Goal: Transaction & Acquisition: Purchase product/service

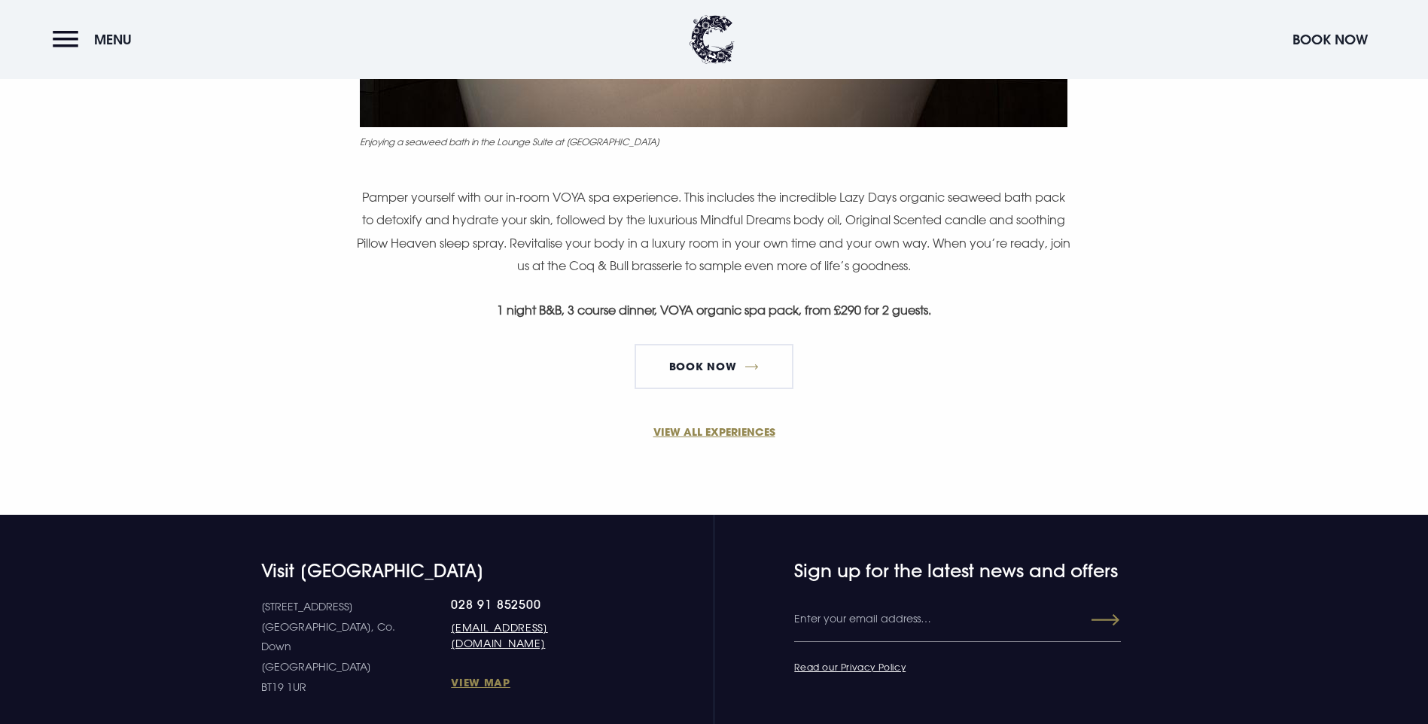
scroll to position [979, 0]
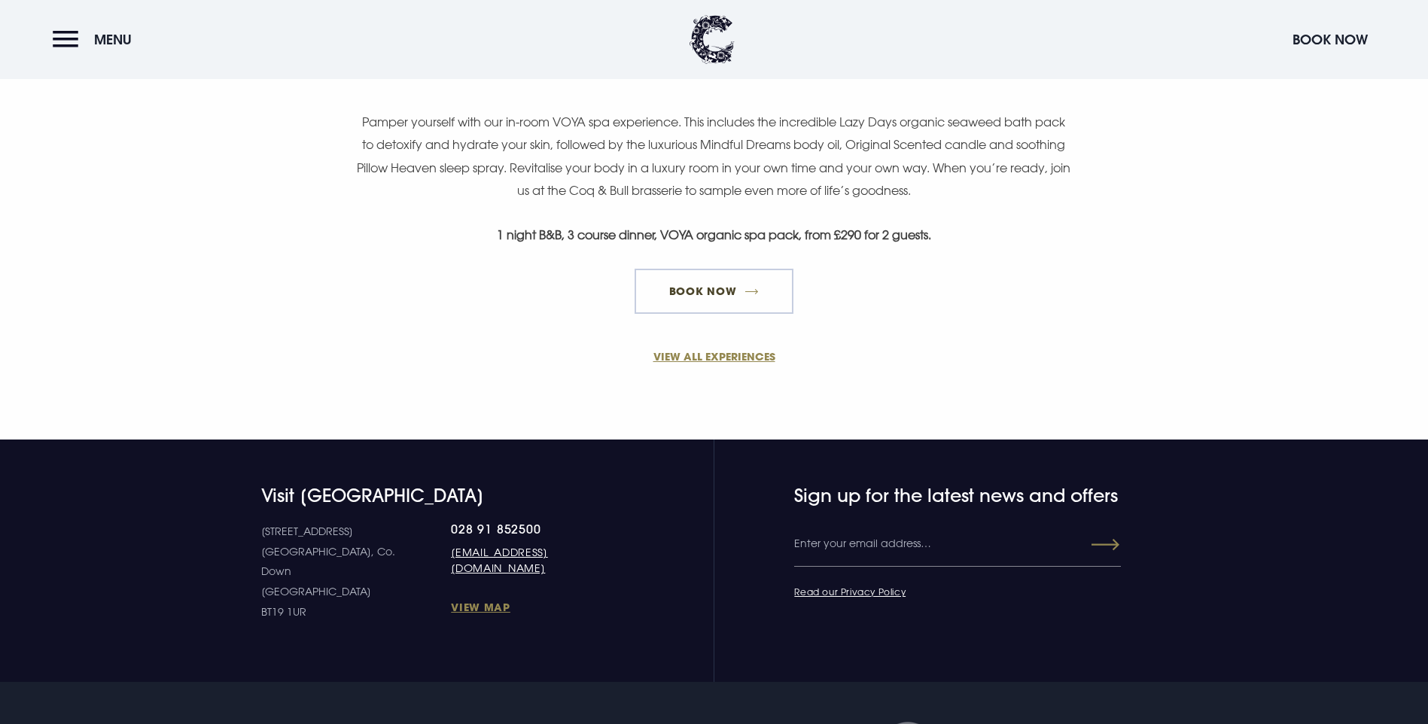
click at [757, 314] on link "Book Now" at bounding box center [714, 291] width 158 height 45
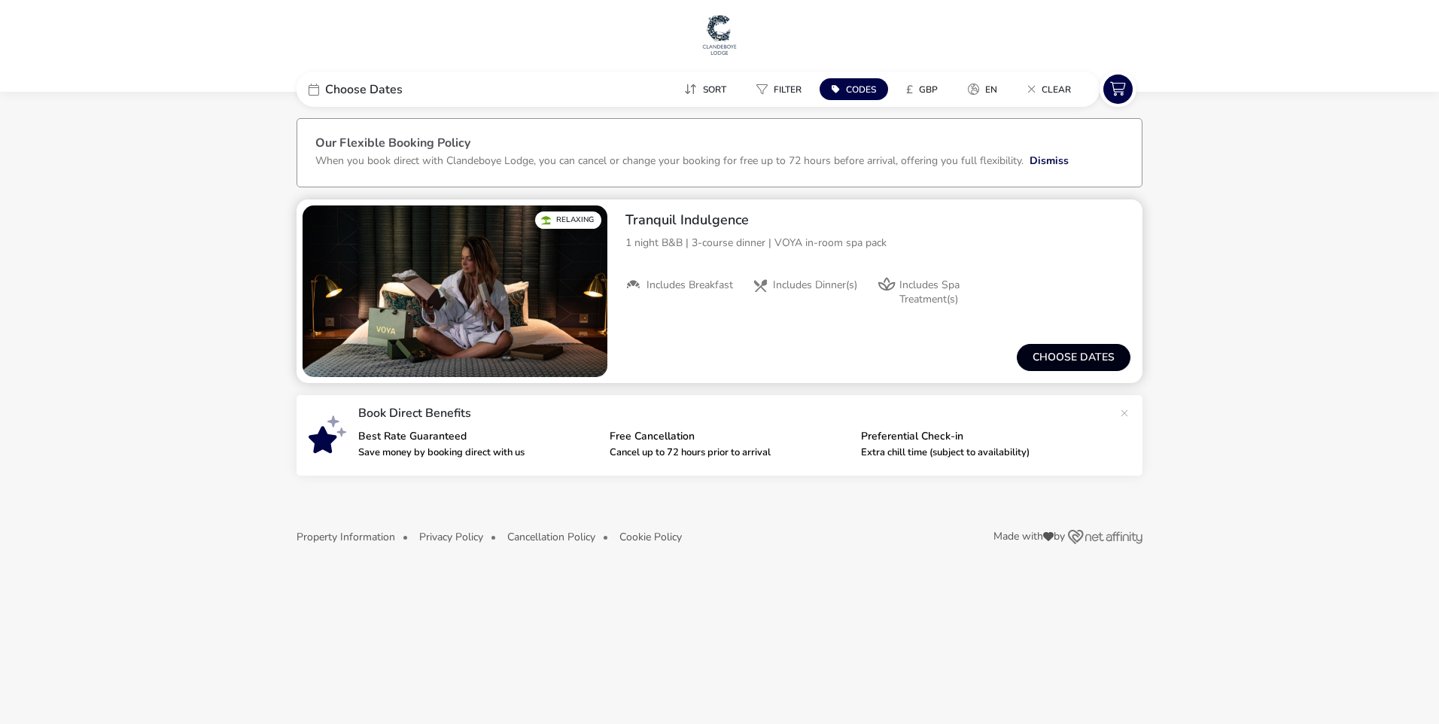
click at [1049, 353] on button "Choose dates" at bounding box center [1074, 357] width 114 height 27
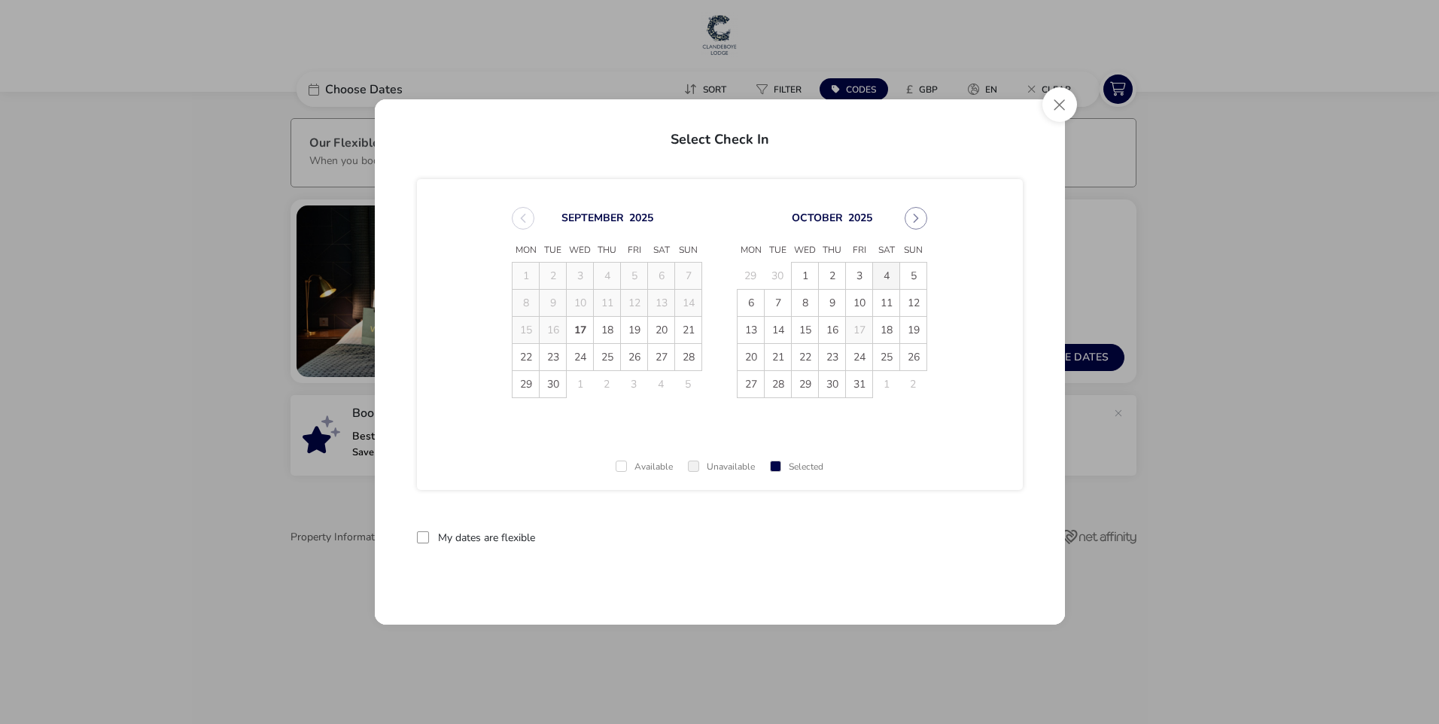
click at [880, 274] on span "4" at bounding box center [886, 276] width 26 height 26
click at [909, 277] on span "5" at bounding box center [913, 276] width 26 height 26
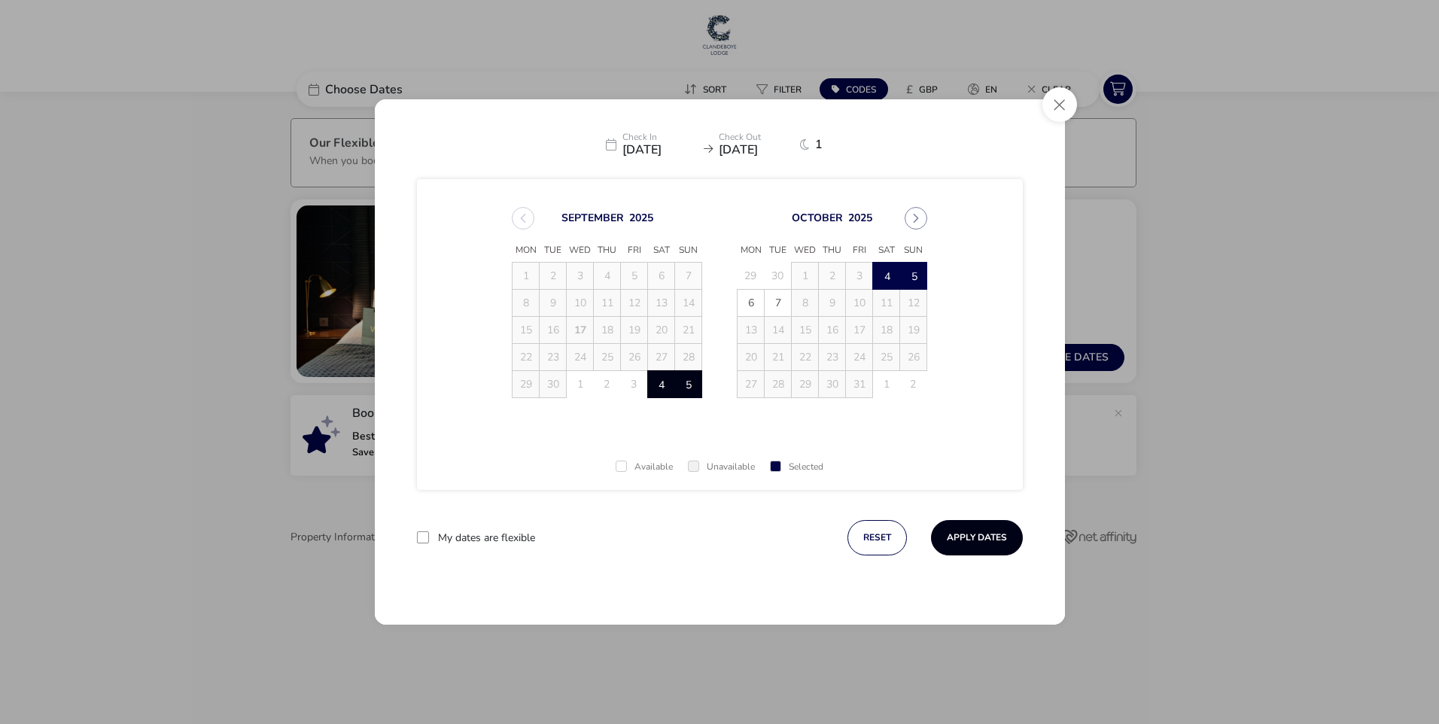
click at [968, 540] on button "Apply Dates" at bounding box center [977, 537] width 92 height 35
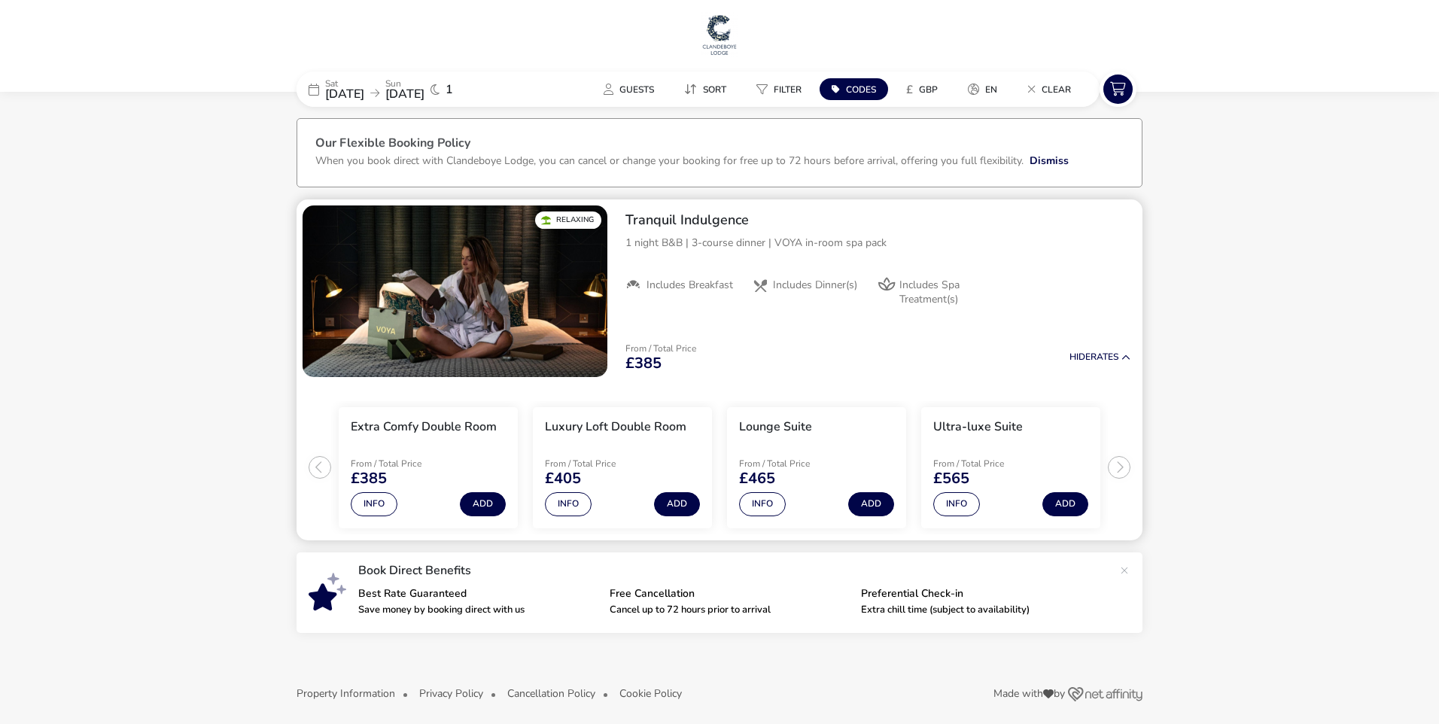
scroll to position [8, 0]
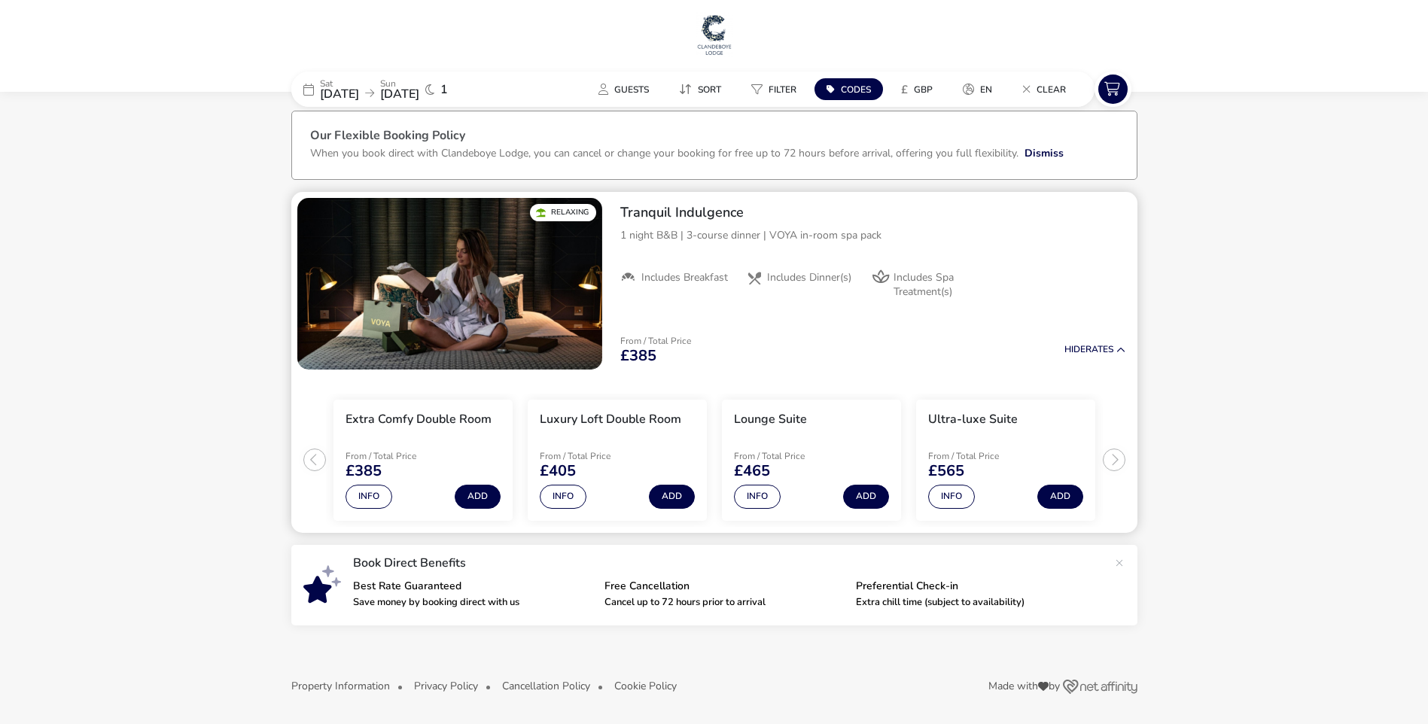
click at [1117, 460] on ul "Extra Comfy Double Room From / Total Price £385 Info Add Luxury Loft Double Roo…" at bounding box center [714, 454] width 846 height 157
click at [381, 492] on button "Info" at bounding box center [369, 497] width 47 height 24
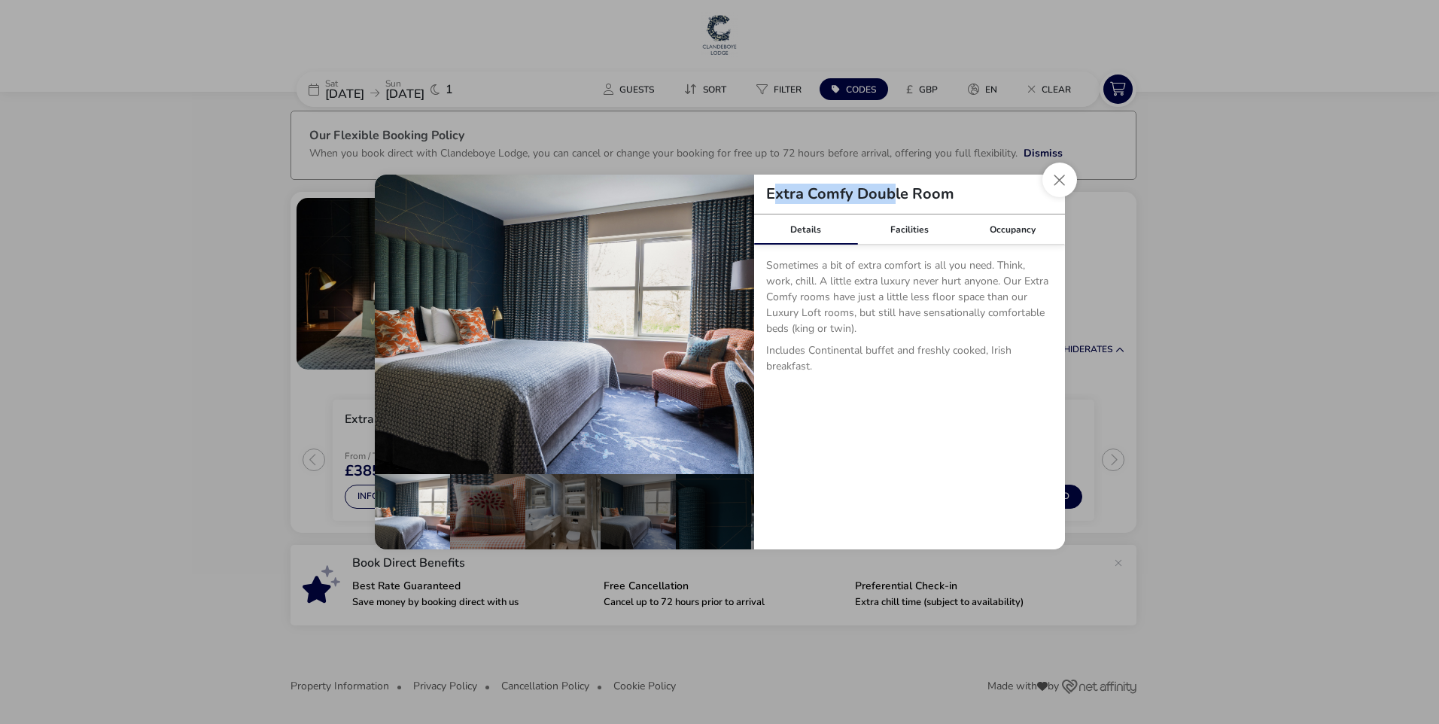
drag, startPoint x: 891, startPoint y: 182, endPoint x: 886, endPoint y: 202, distance: 20.3
click at [886, 202] on div "Extra Comfy Double Room" at bounding box center [909, 195] width 311 height 40
drag, startPoint x: 797, startPoint y: 347, endPoint x: 1017, endPoint y: 355, distance: 219.9
click at [1017, 355] on p "Includes Continental buffet and freshly cooked, Irish breakfast." at bounding box center [909, 362] width 287 height 38
drag, startPoint x: 1017, startPoint y: 355, endPoint x: 902, endPoint y: 237, distance: 164.5
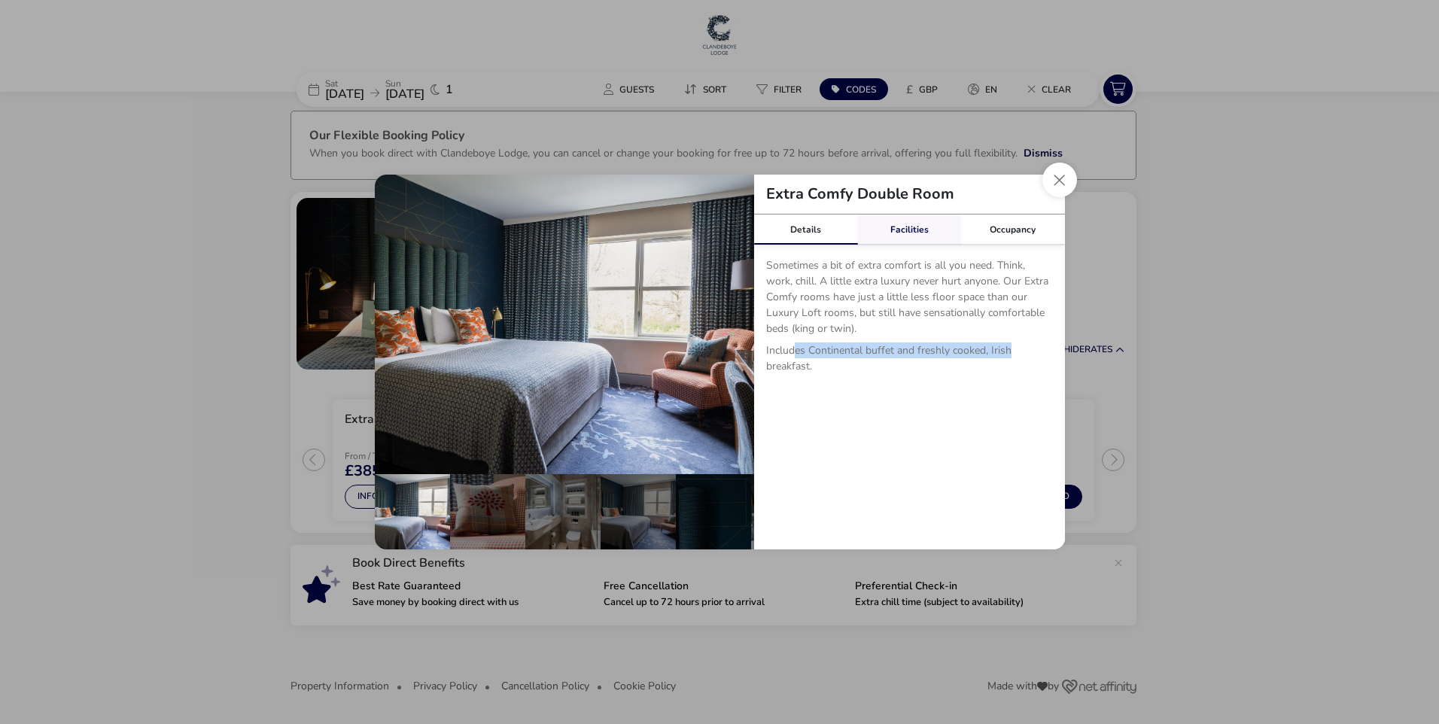
click at [902, 237] on link "Facilities" at bounding box center [909, 230] width 104 height 30
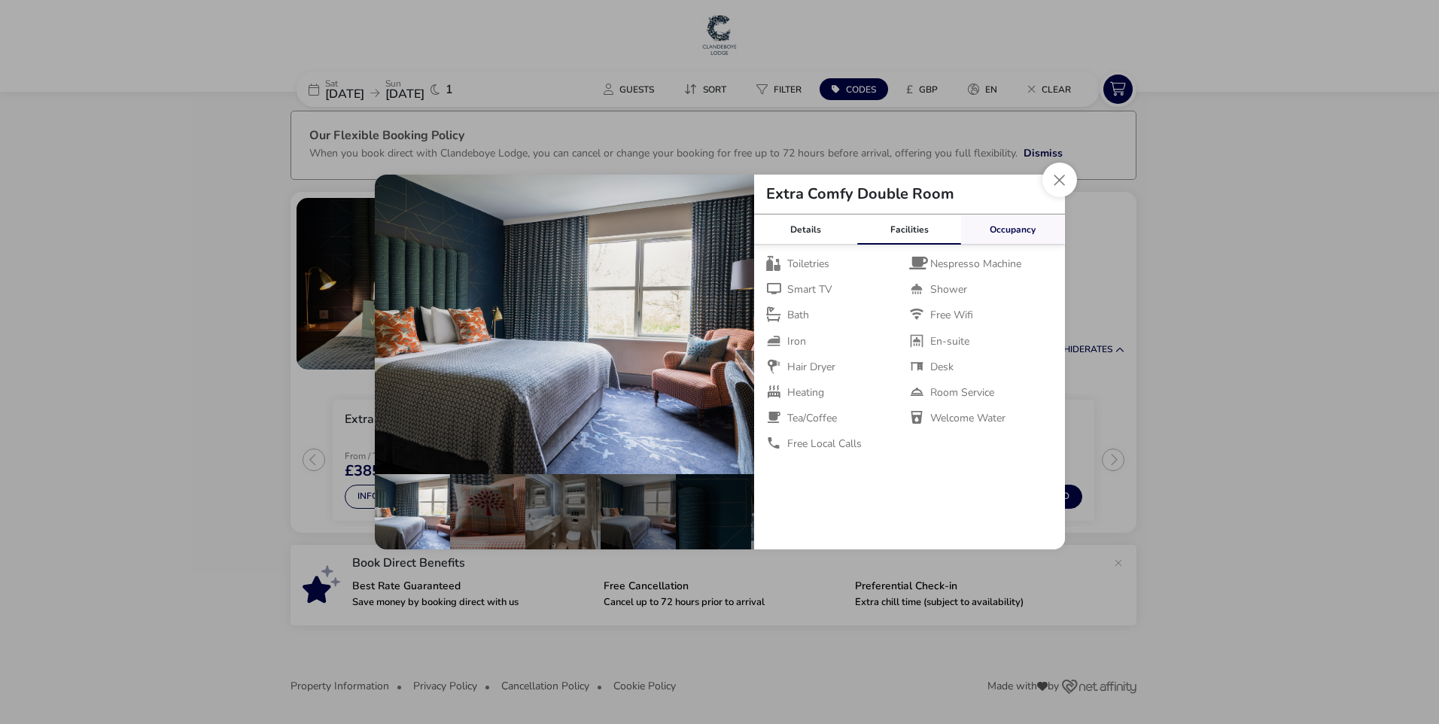
click at [994, 227] on link "Occupancy" at bounding box center [1013, 230] width 104 height 30
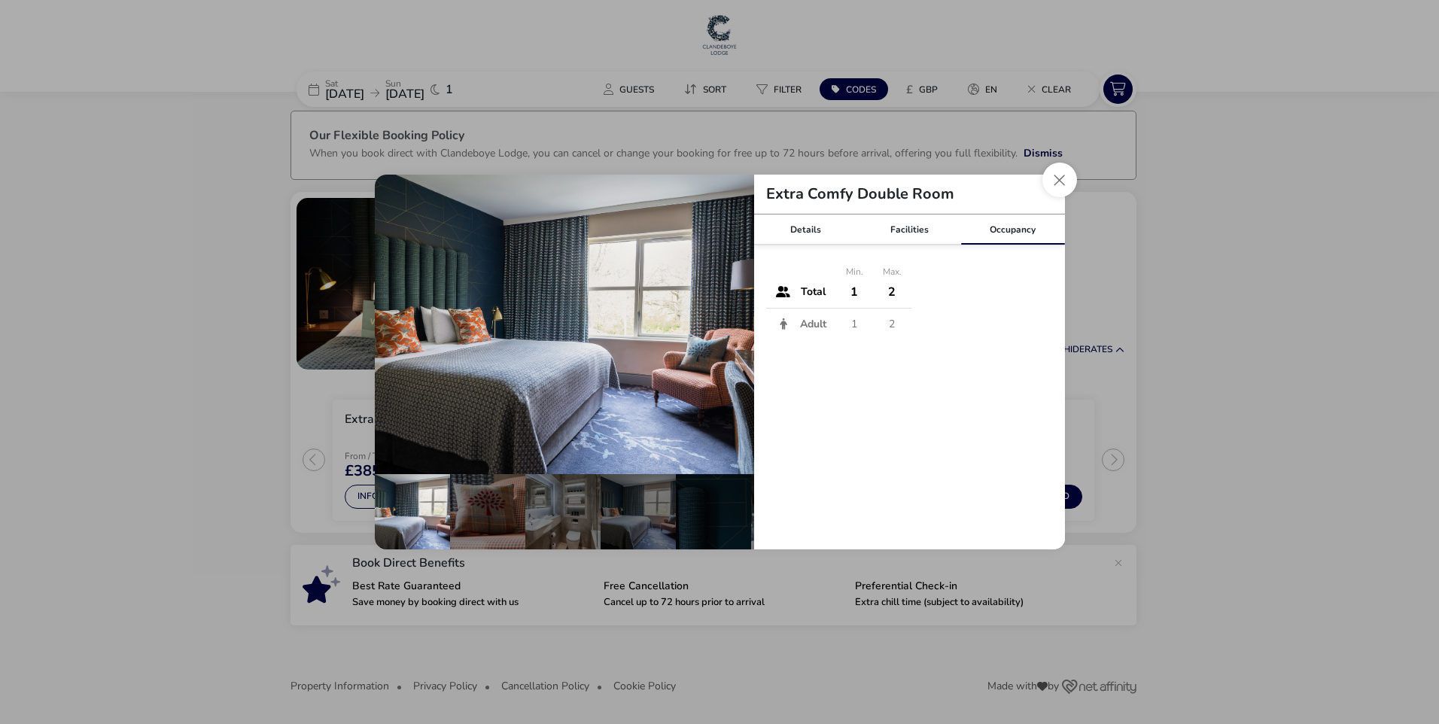
click at [893, 321] on td "2" at bounding box center [892, 325] width 38 height 32
click at [1064, 169] on button "Close dialog" at bounding box center [1060, 180] width 35 height 35
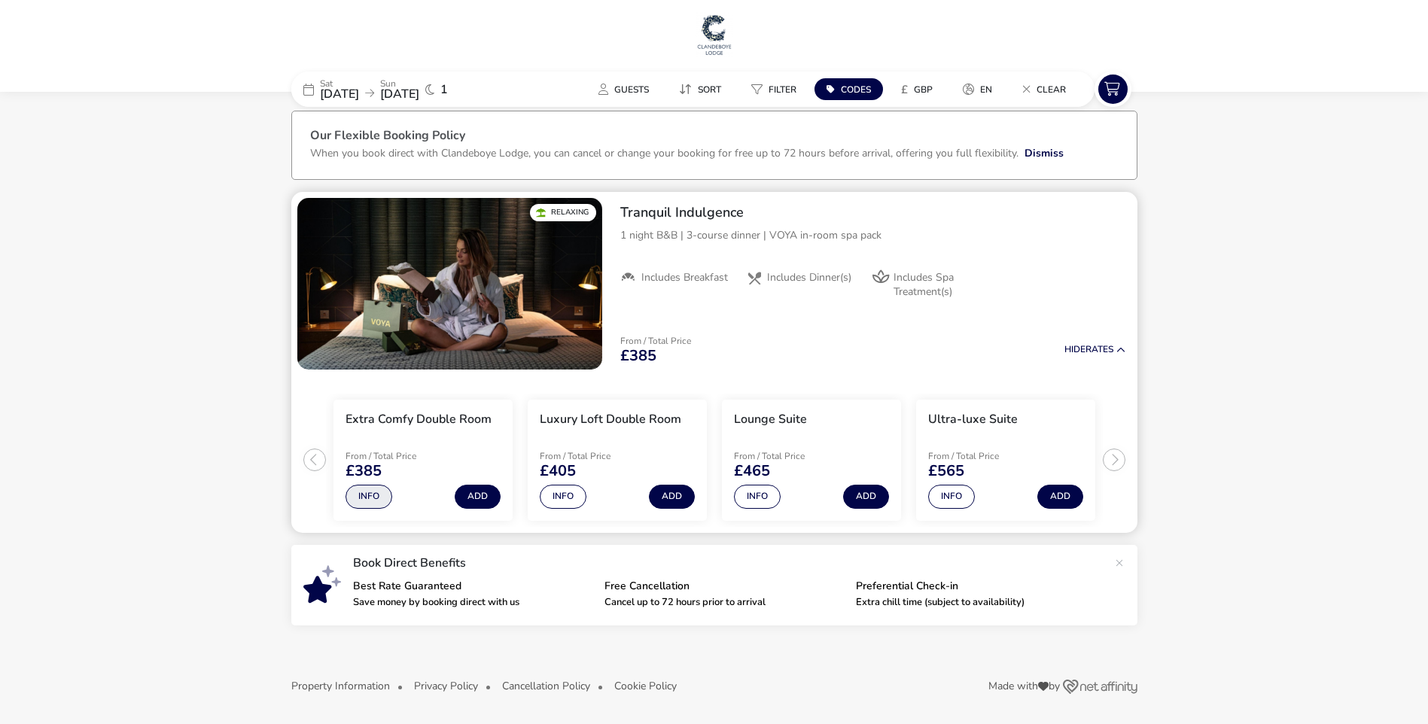
click at [368, 495] on button "Info" at bounding box center [369, 497] width 47 height 24
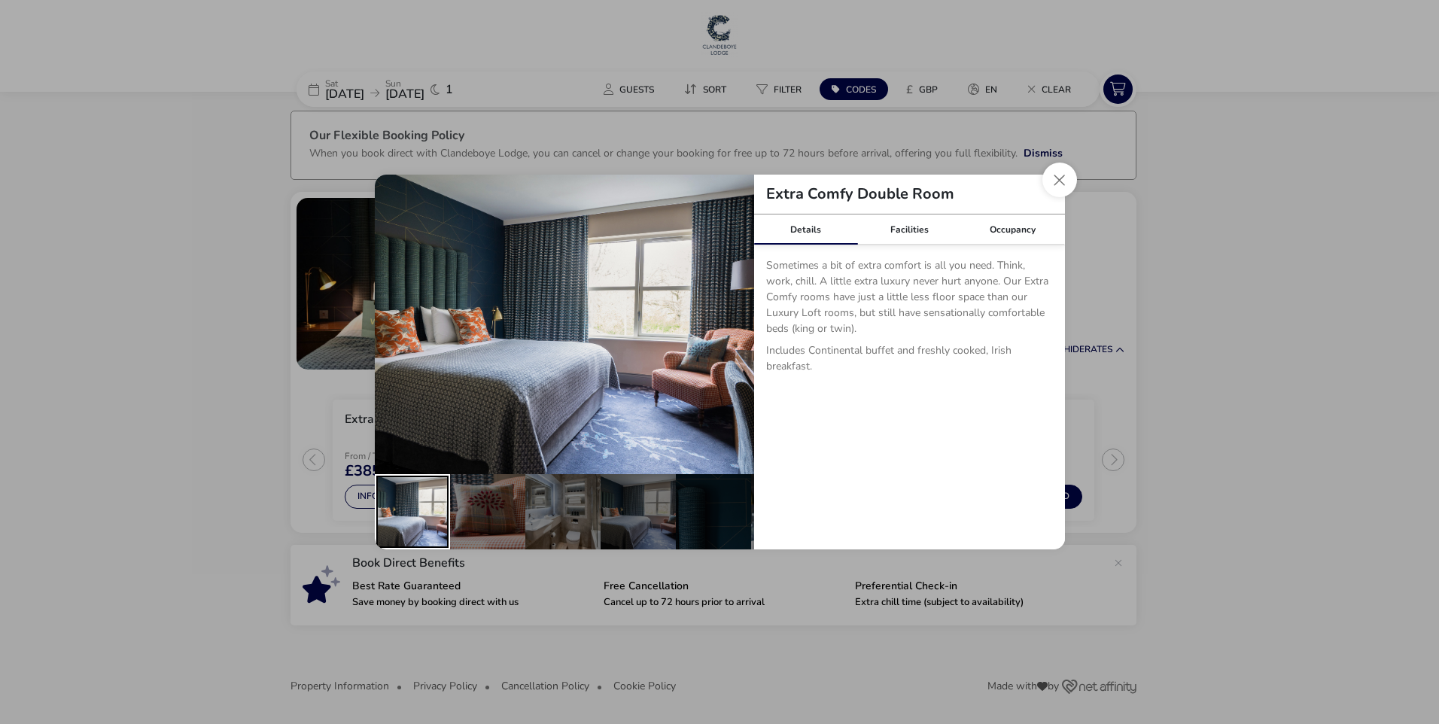
click at [434, 498] on div "details" at bounding box center [412, 511] width 75 height 75
click at [474, 504] on div "details" at bounding box center [487, 511] width 75 height 75
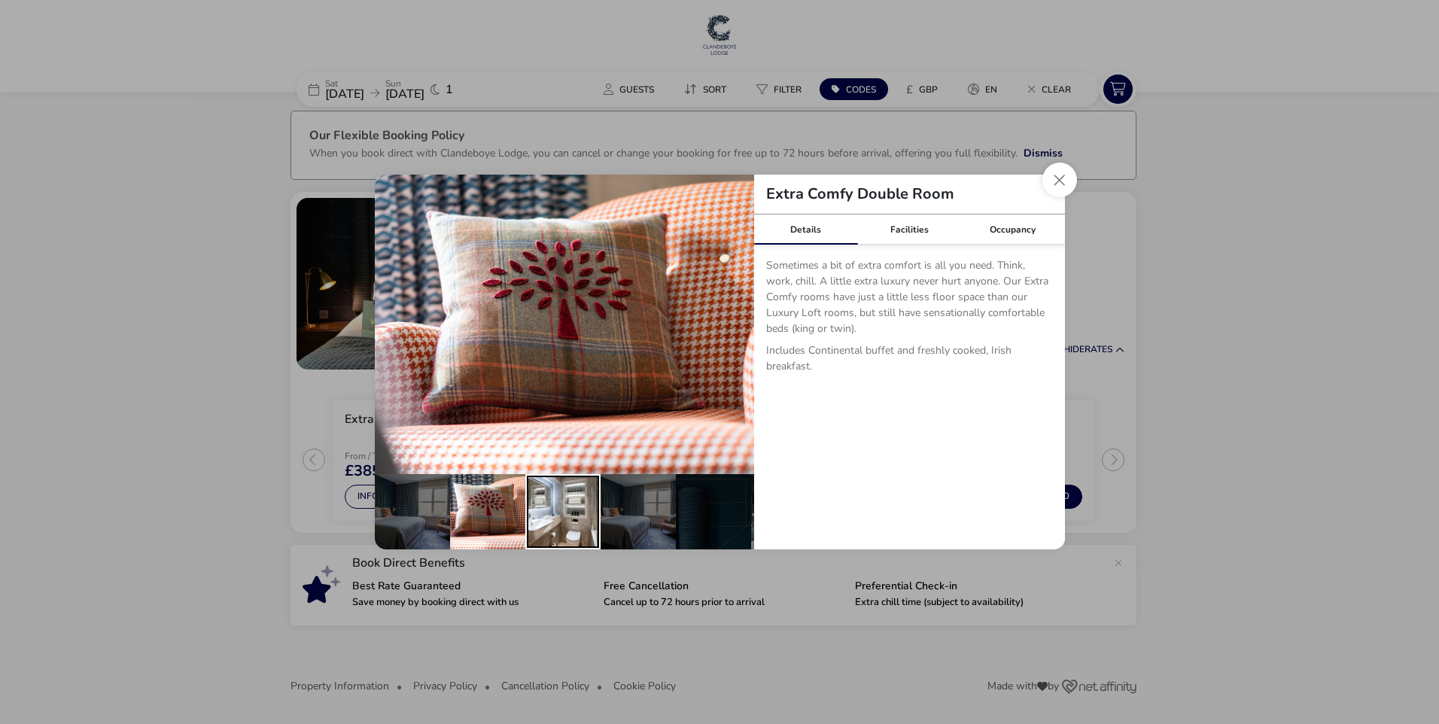
click at [562, 504] on div "details" at bounding box center [562, 511] width 75 height 75
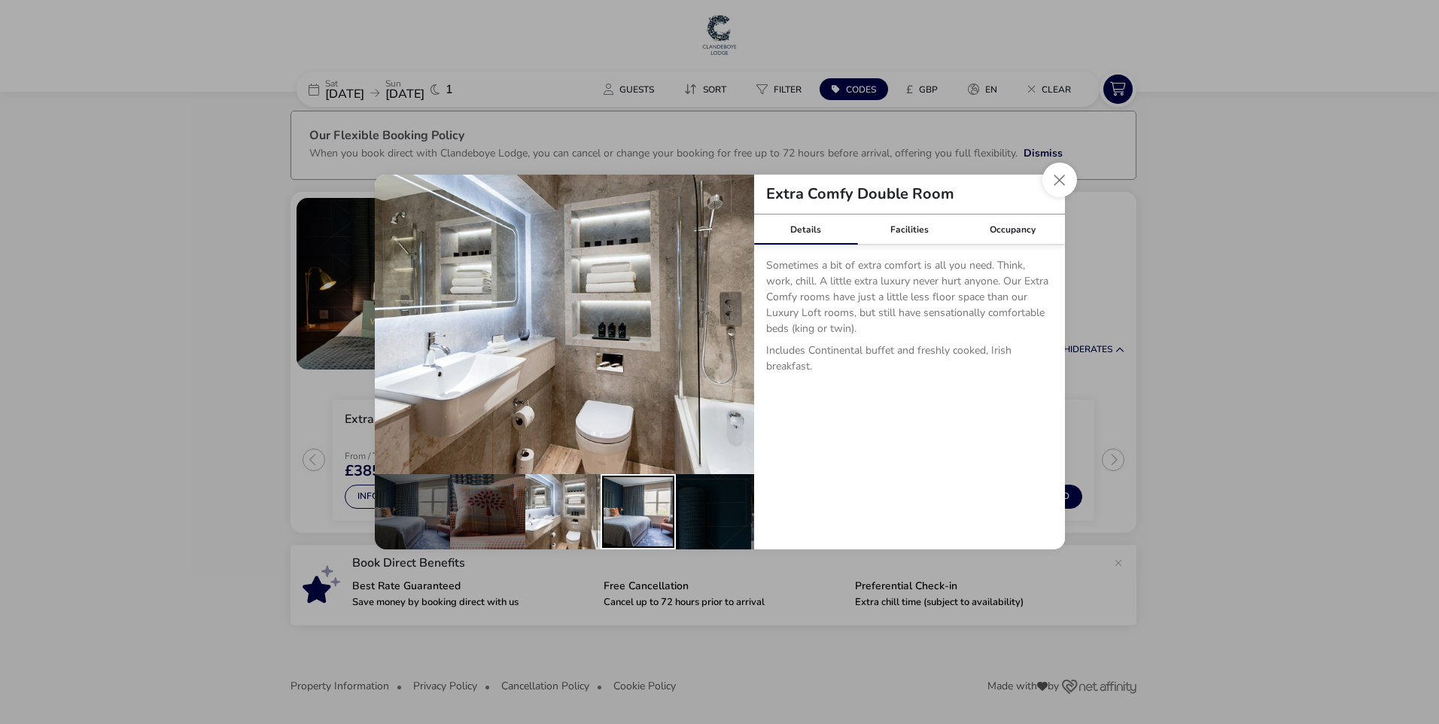
click at [628, 504] on div "details" at bounding box center [638, 511] width 75 height 75
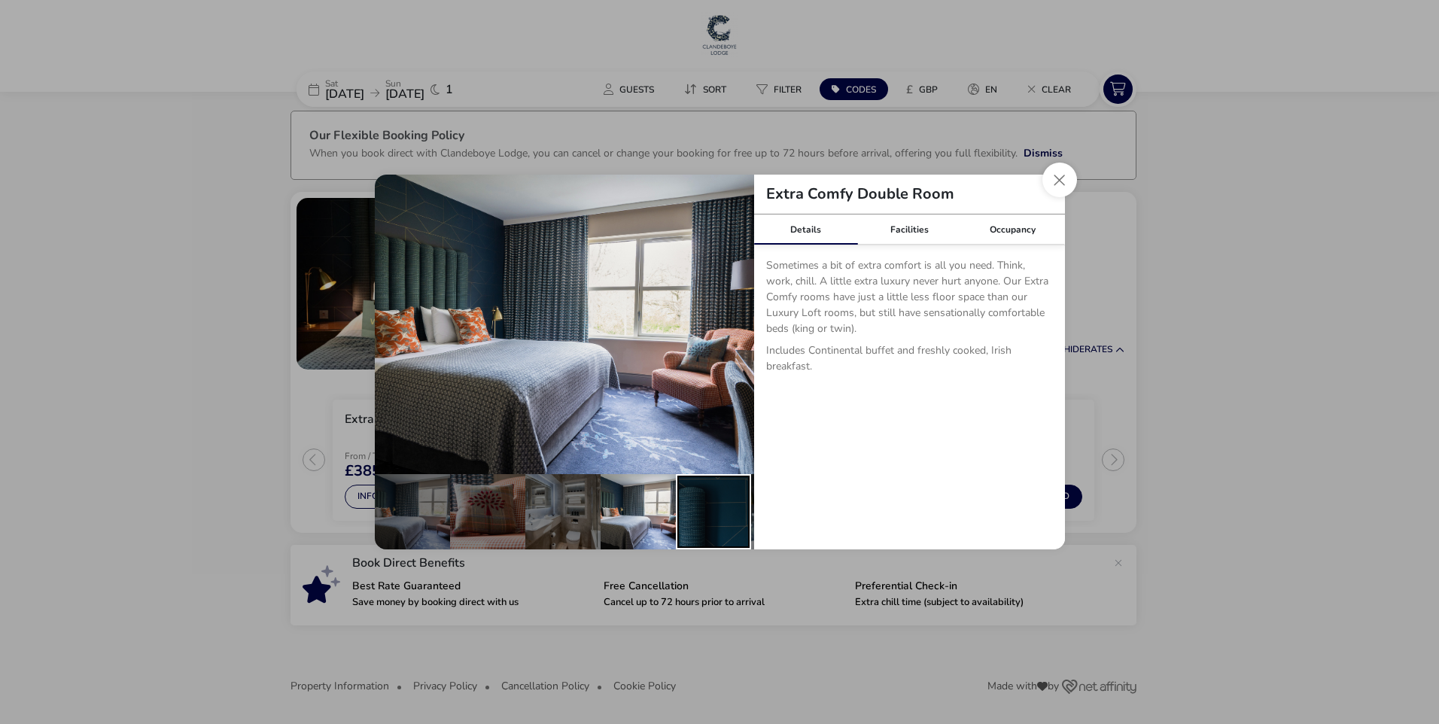
click at [710, 504] on div "details" at bounding box center [713, 511] width 75 height 75
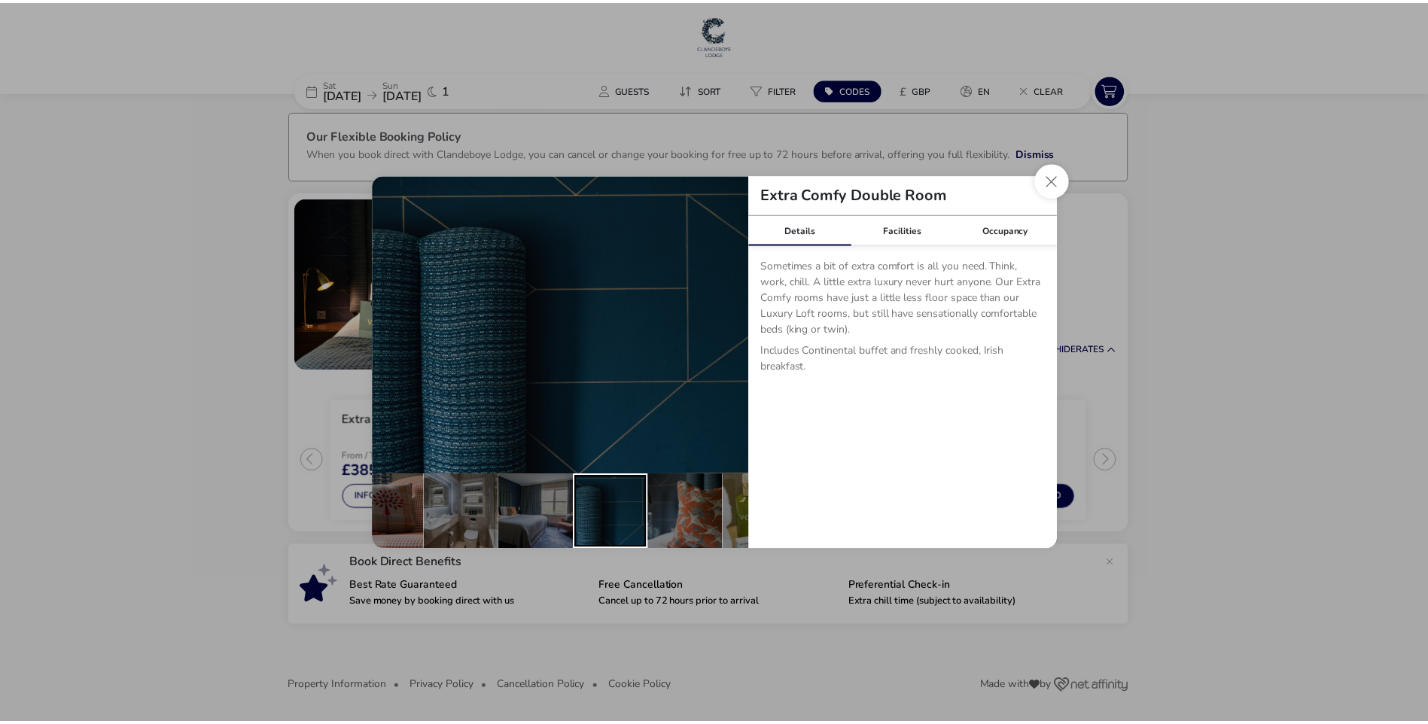
scroll to position [0, 148]
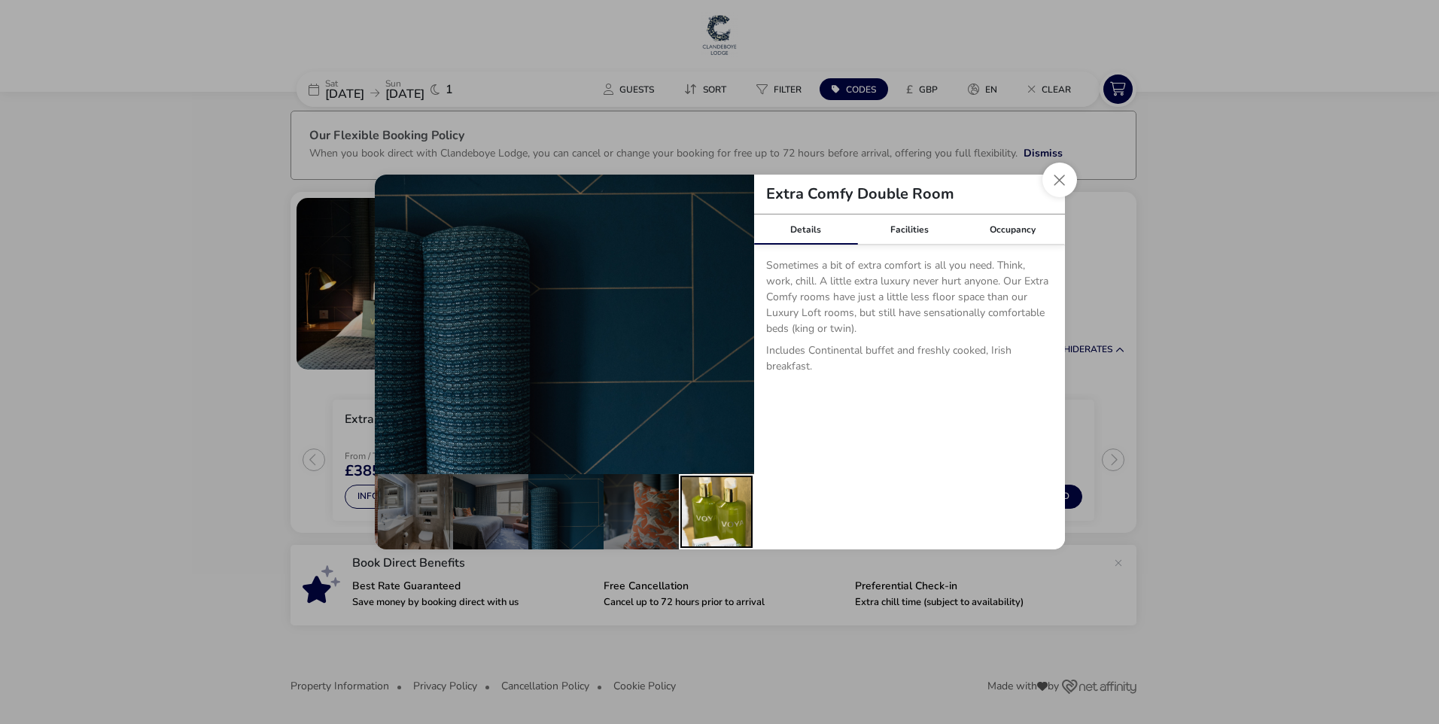
click at [735, 499] on div "details" at bounding box center [716, 511] width 75 height 75
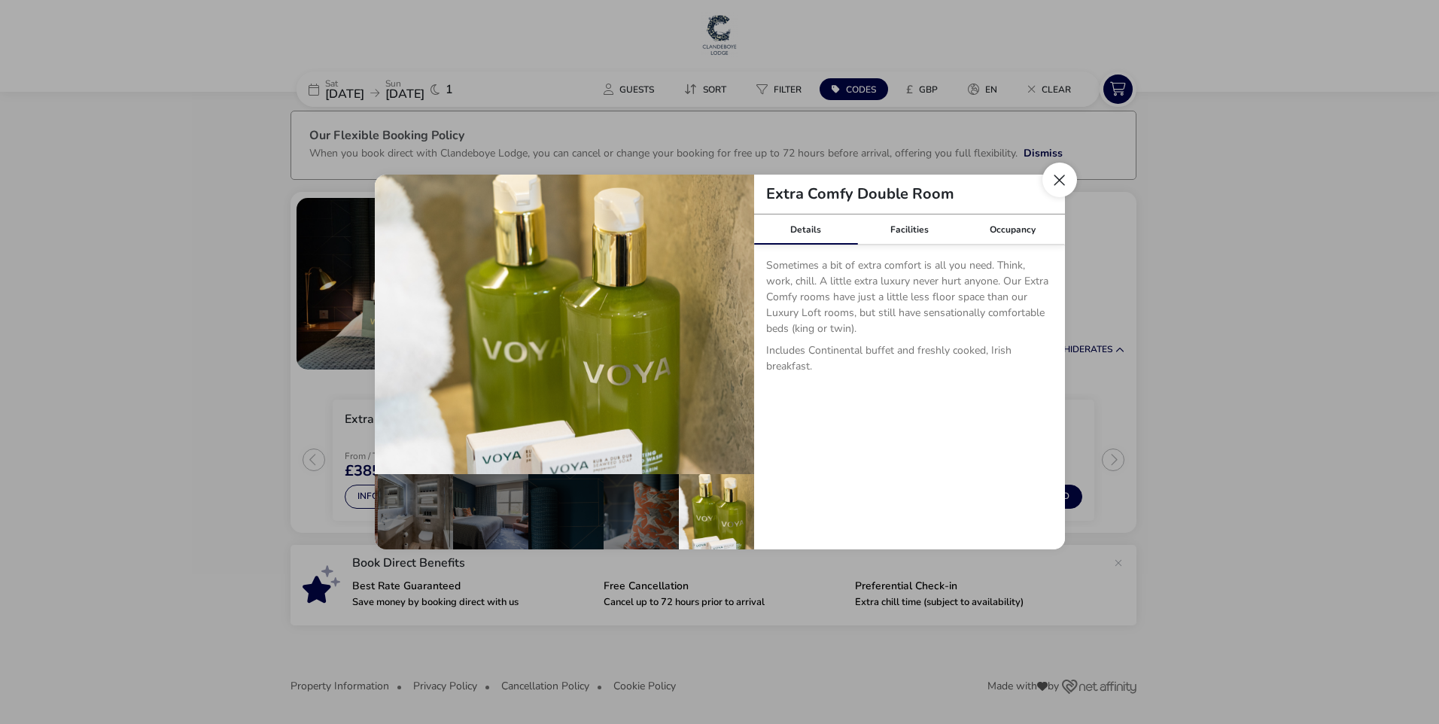
click at [1063, 177] on button "Close dialog" at bounding box center [1060, 180] width 35 height 35
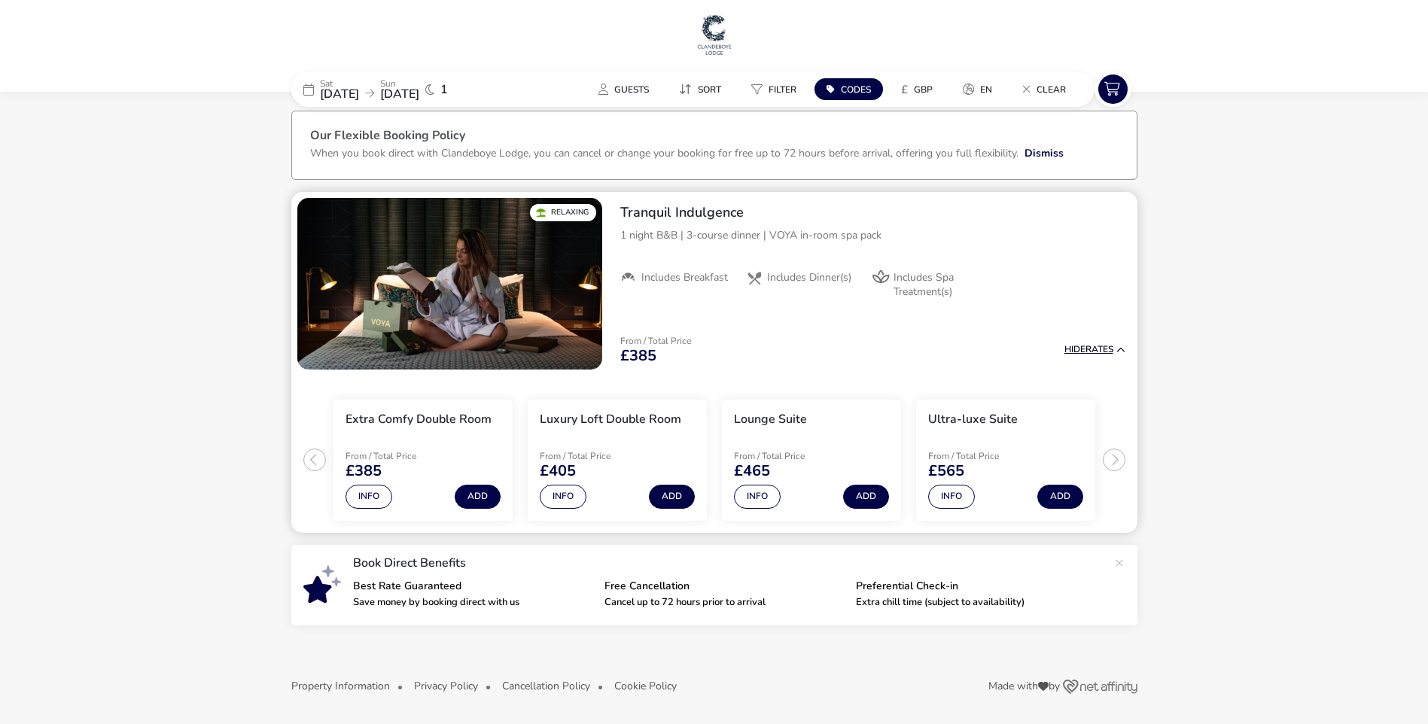
click at [1093, 355] on button "Hide Rates" at bounding box center [1094, 350] width 61 height 10
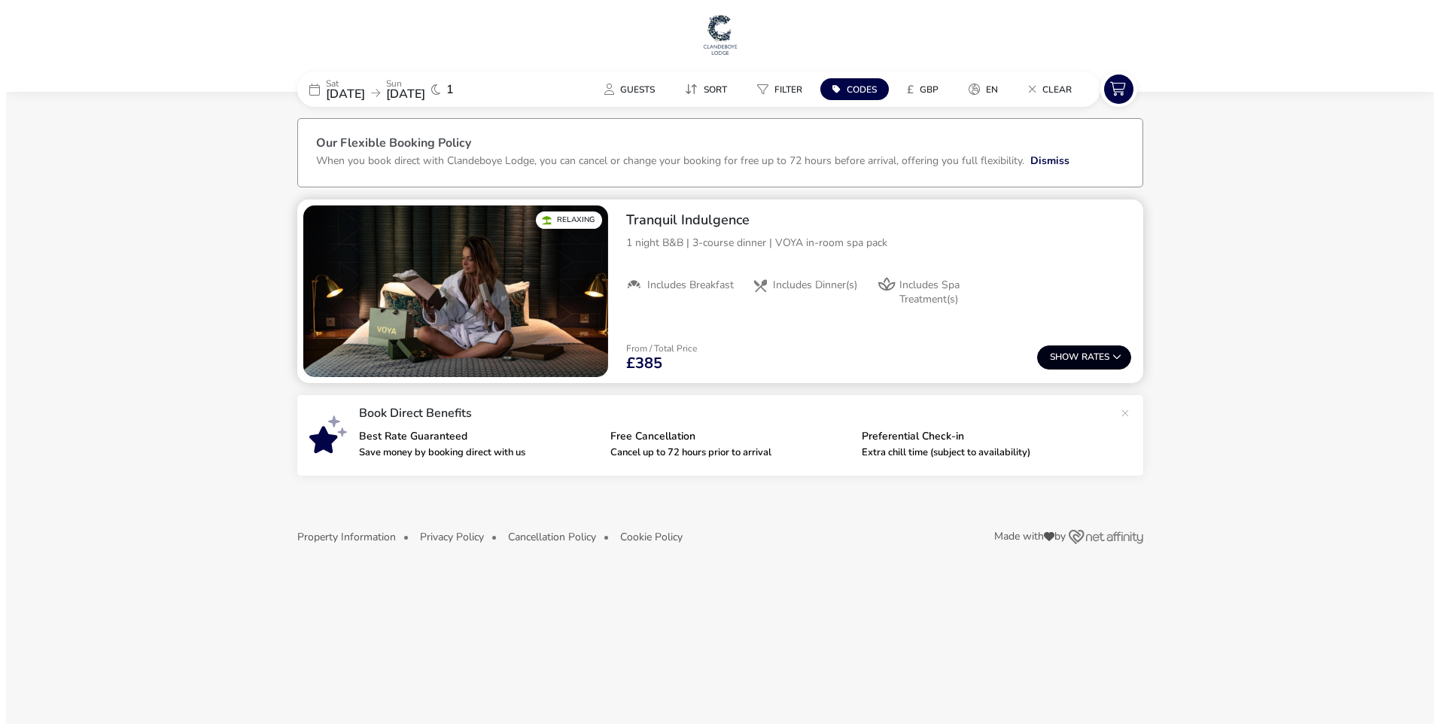
scroll to position [0, 0]
click at [1093, 355] on button "Show Rates" at bounding box center [1084, 358] width 94 height 24
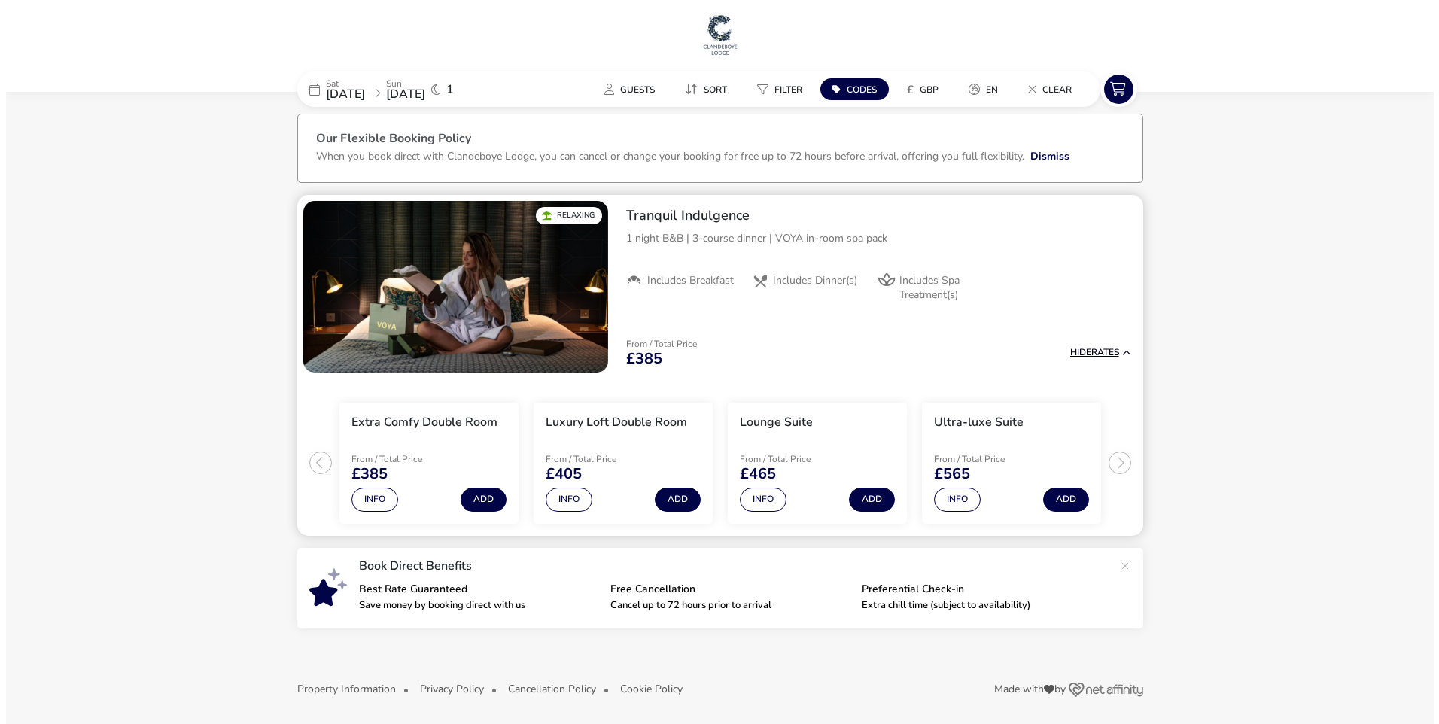
scroll to position [8, 0]
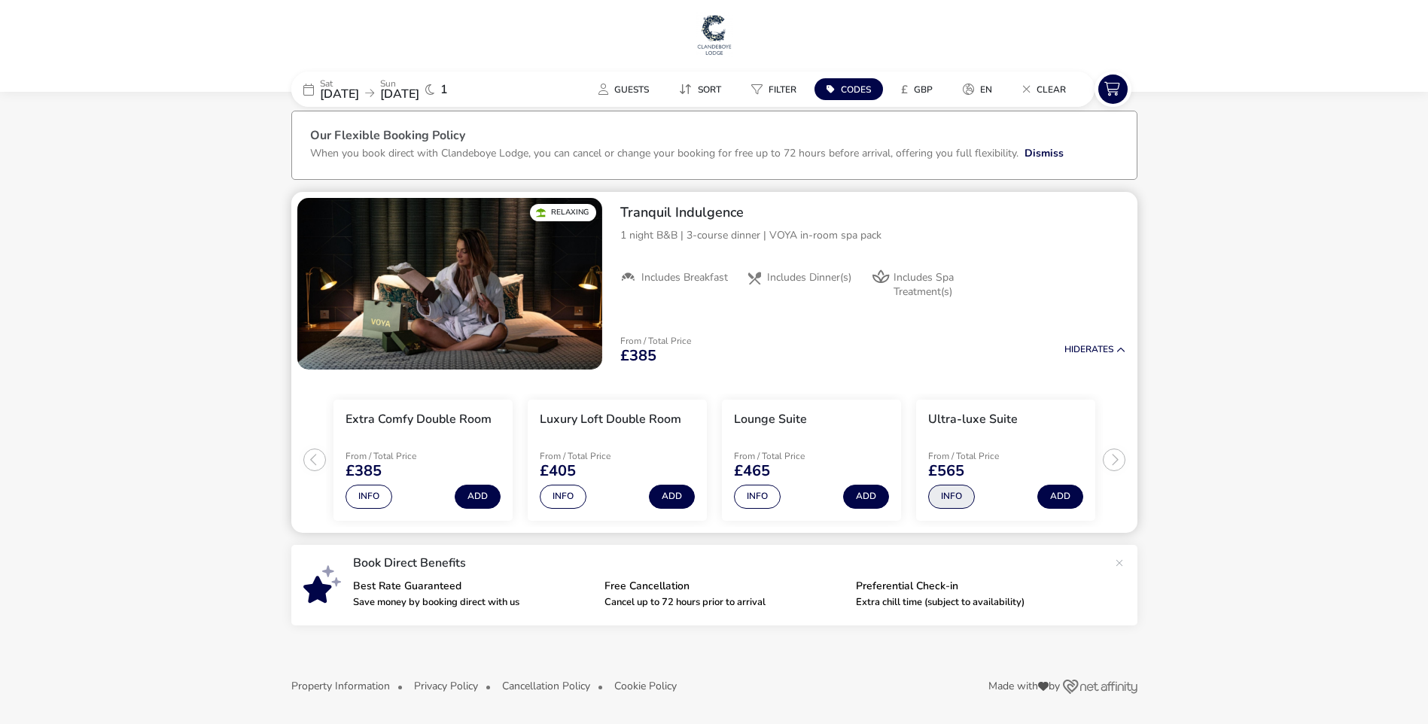
click at [952, 492] on button "Info" at bounding box center [951, 497] width 47 height 24
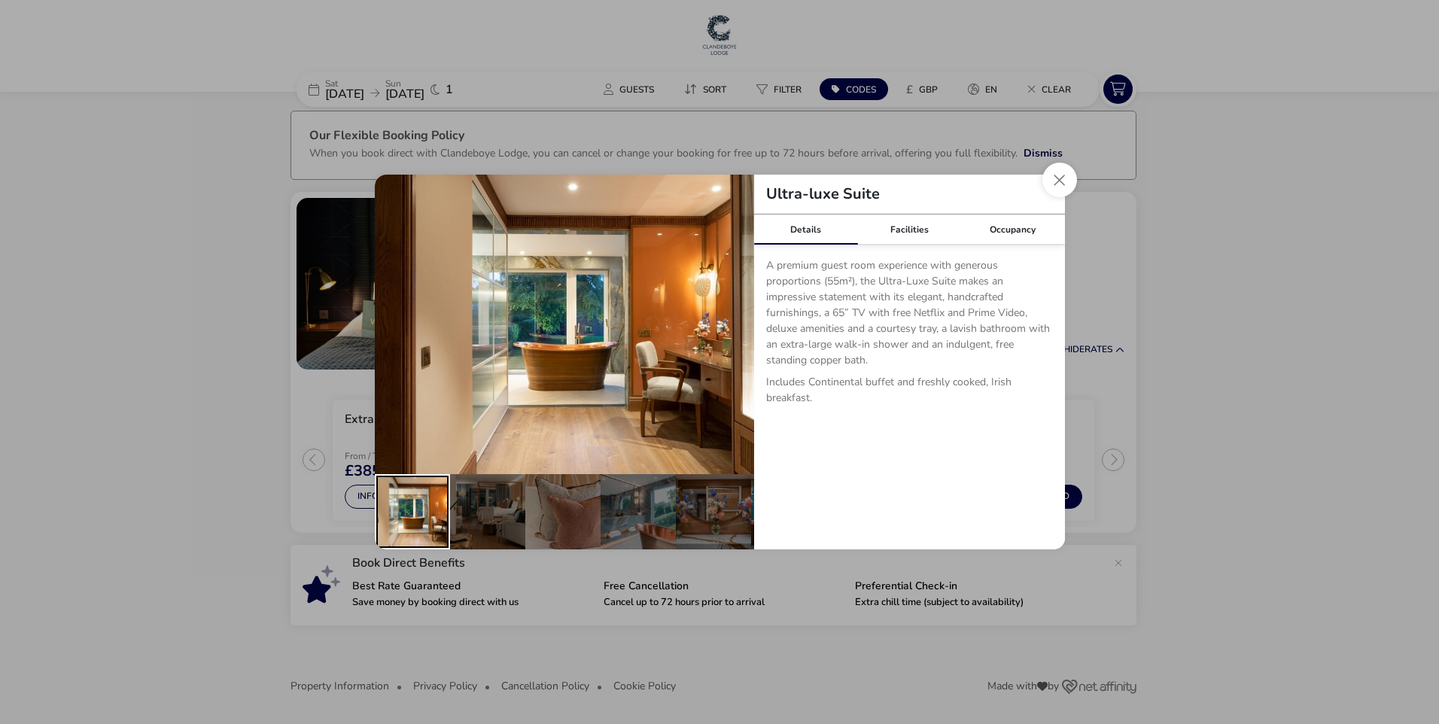
click at [404, 506] on div "details" at bounding box center [412, 511] width 75 height 75
click at [484, 502] on div "details" at bounding box center [487, 511] width 75 height 75
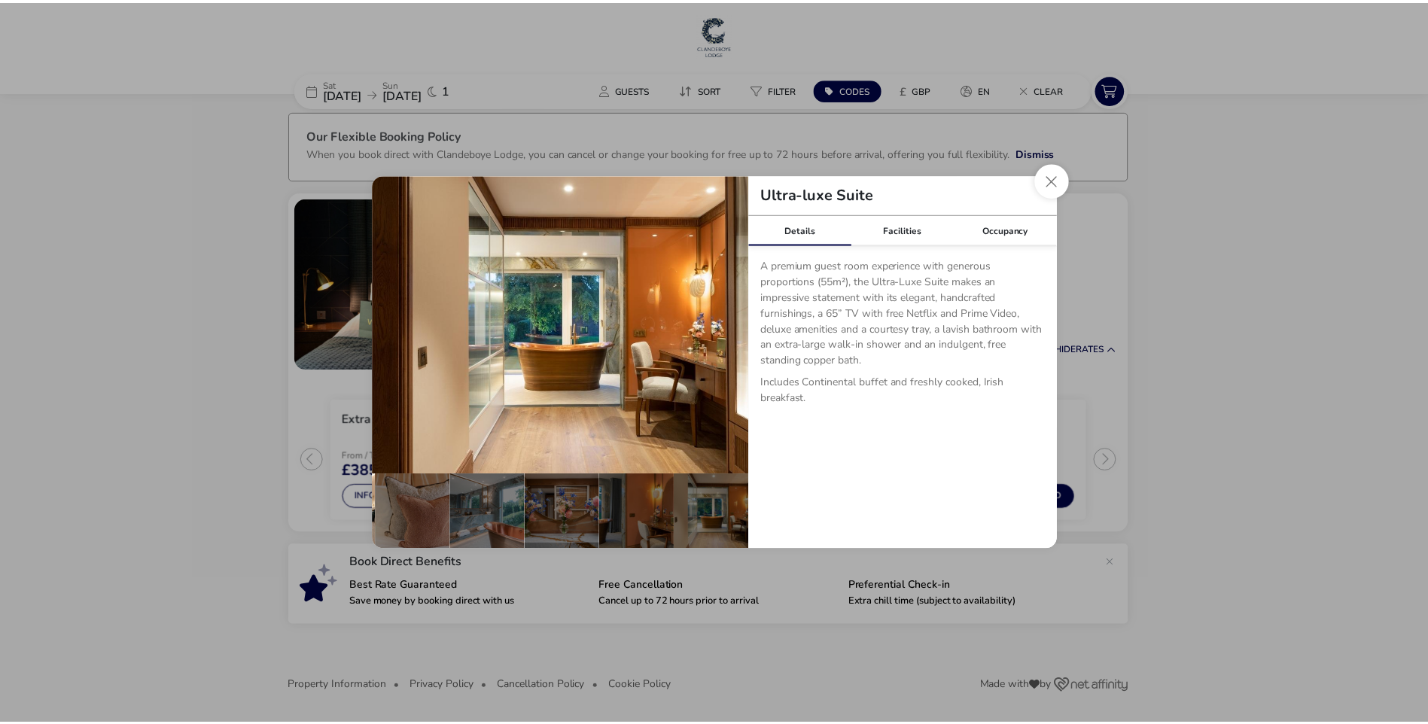
scroll to position [0, 30]
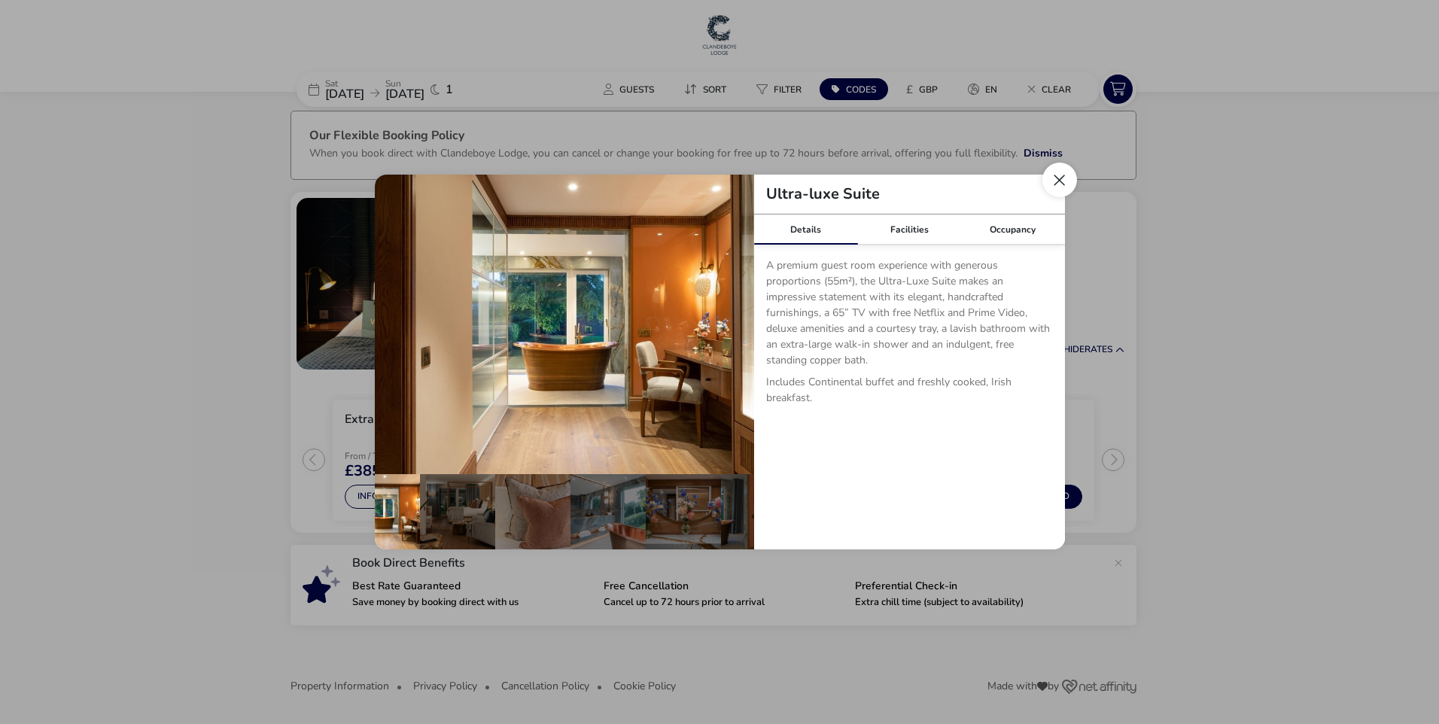
click at [1064, 180] on button "Close dialog" at bounding box center [1060, 180] width 35 height 35
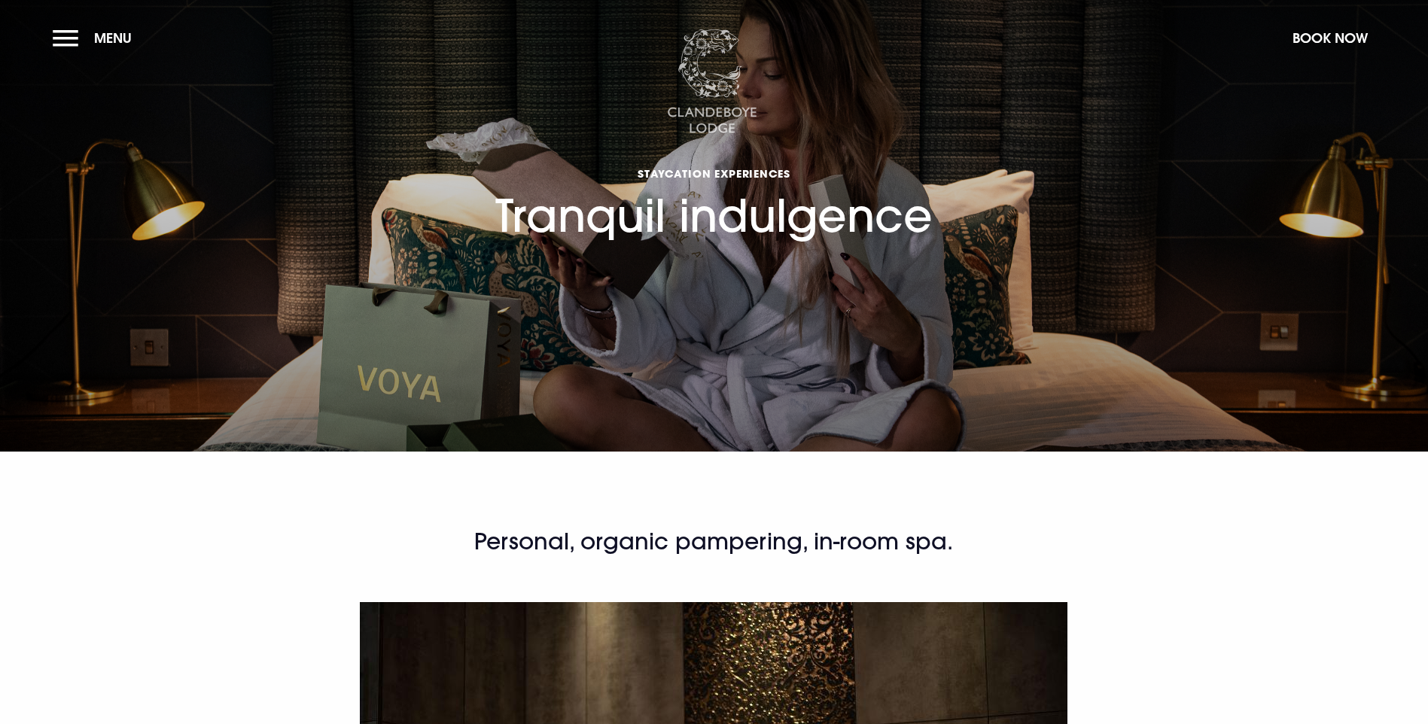
click at [714, 99] on img at bounding box center [712, 81] width 90 height 105
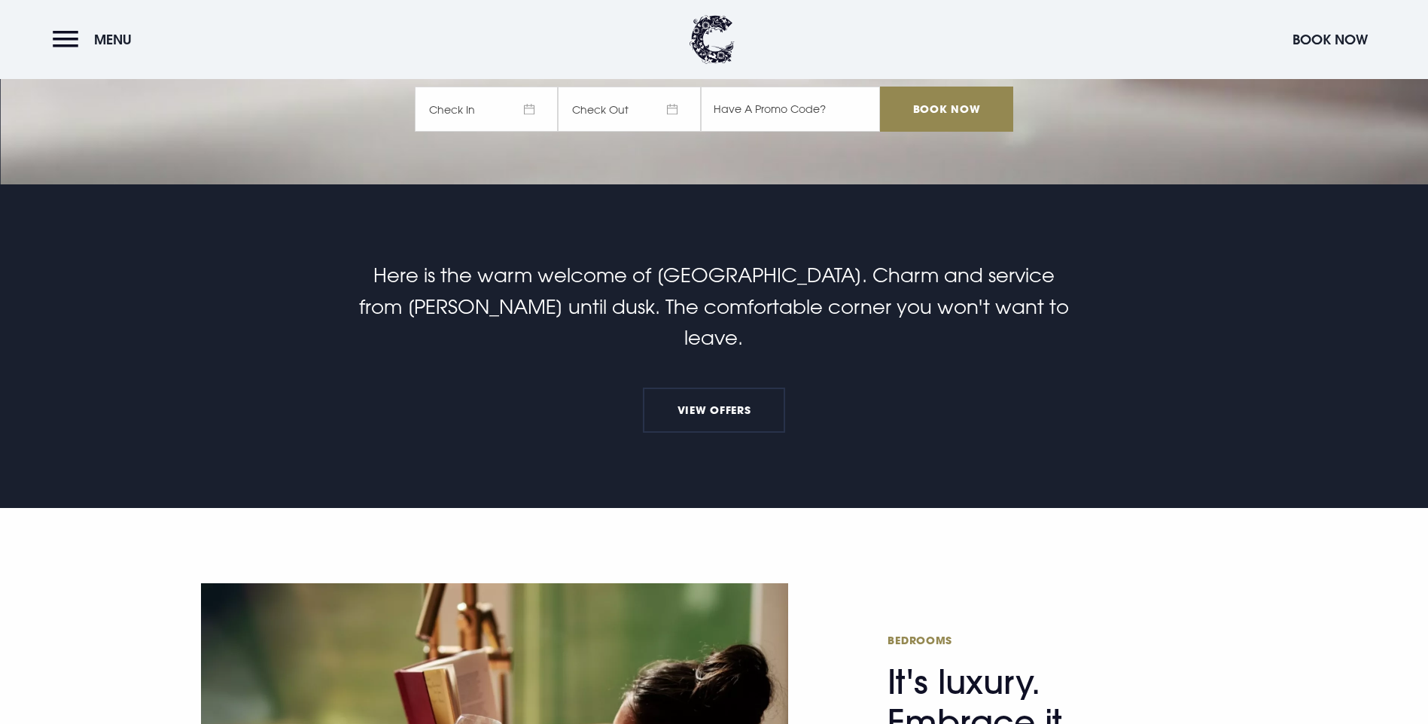
scroll to position [527, 0]
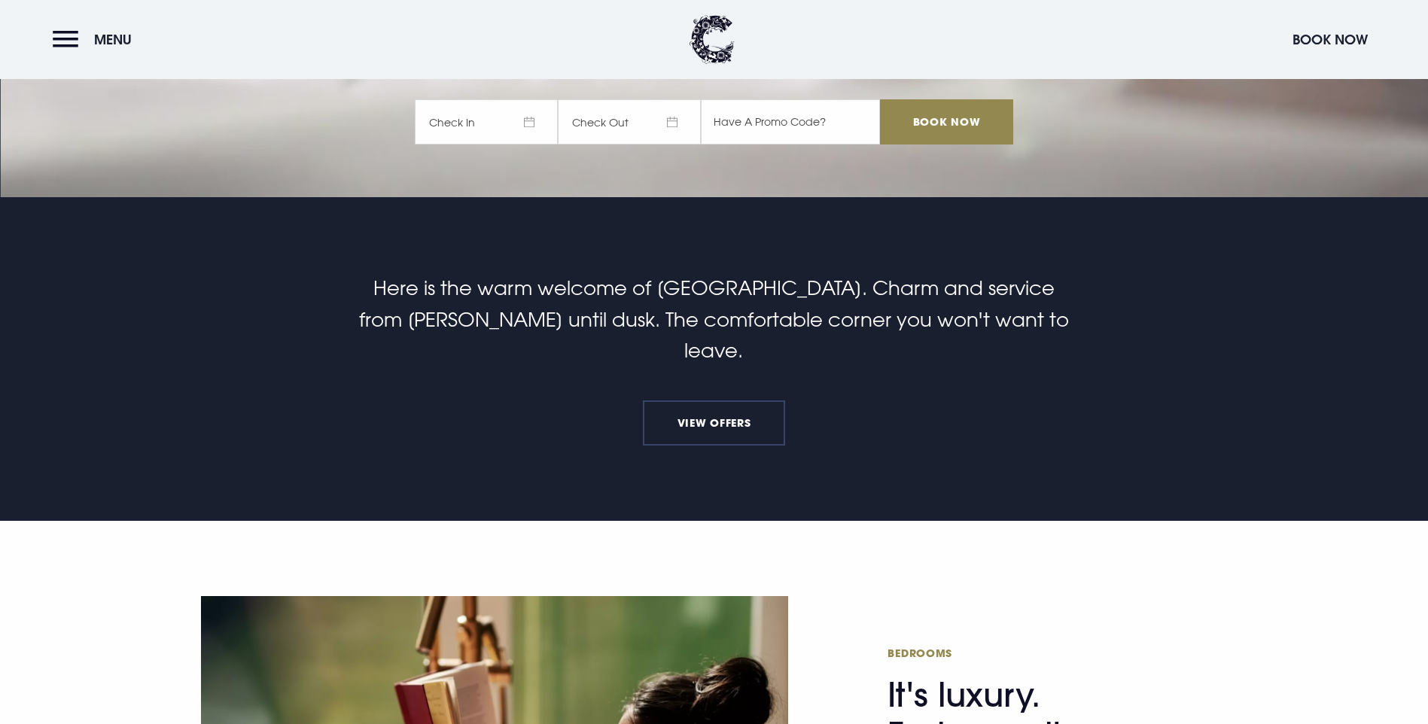
click at [737, 400] on link "View Offers" at bounding box center [714, 422] width 142 height 45
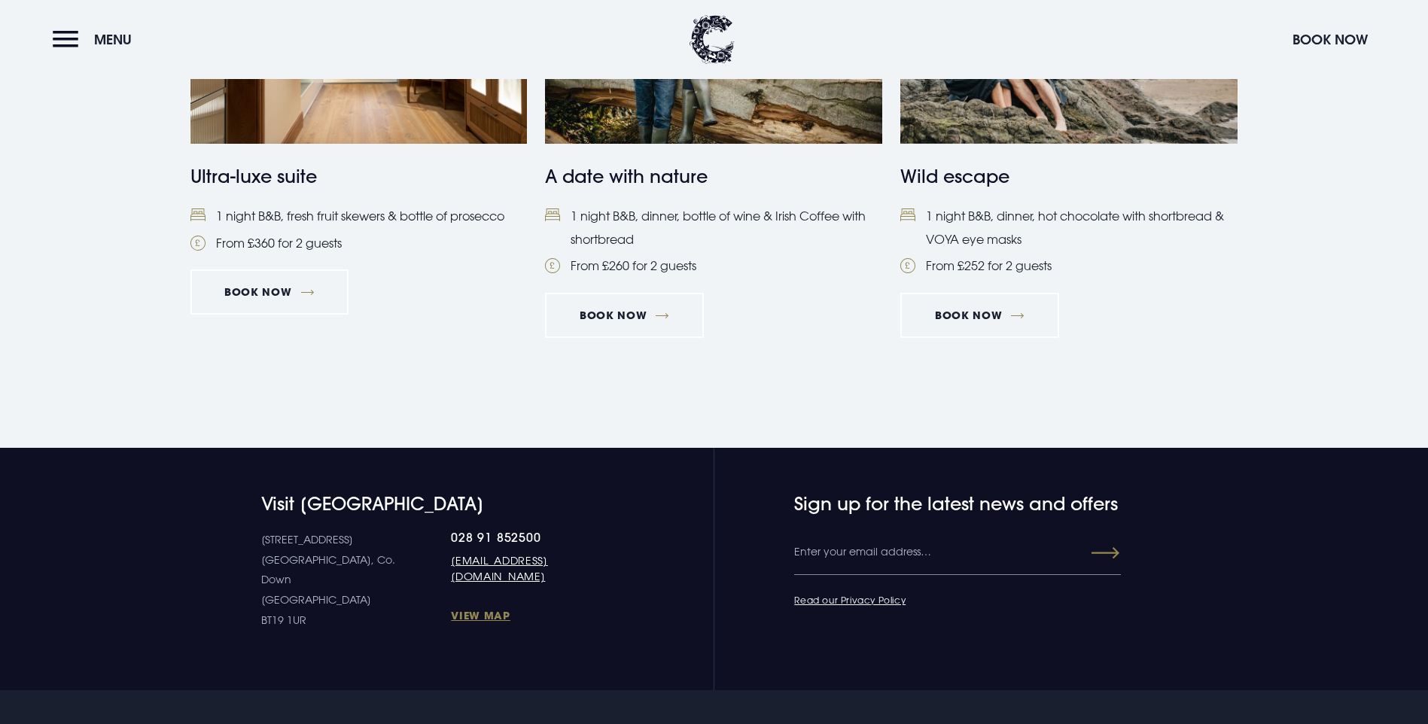
scroll to position [1731, 0]
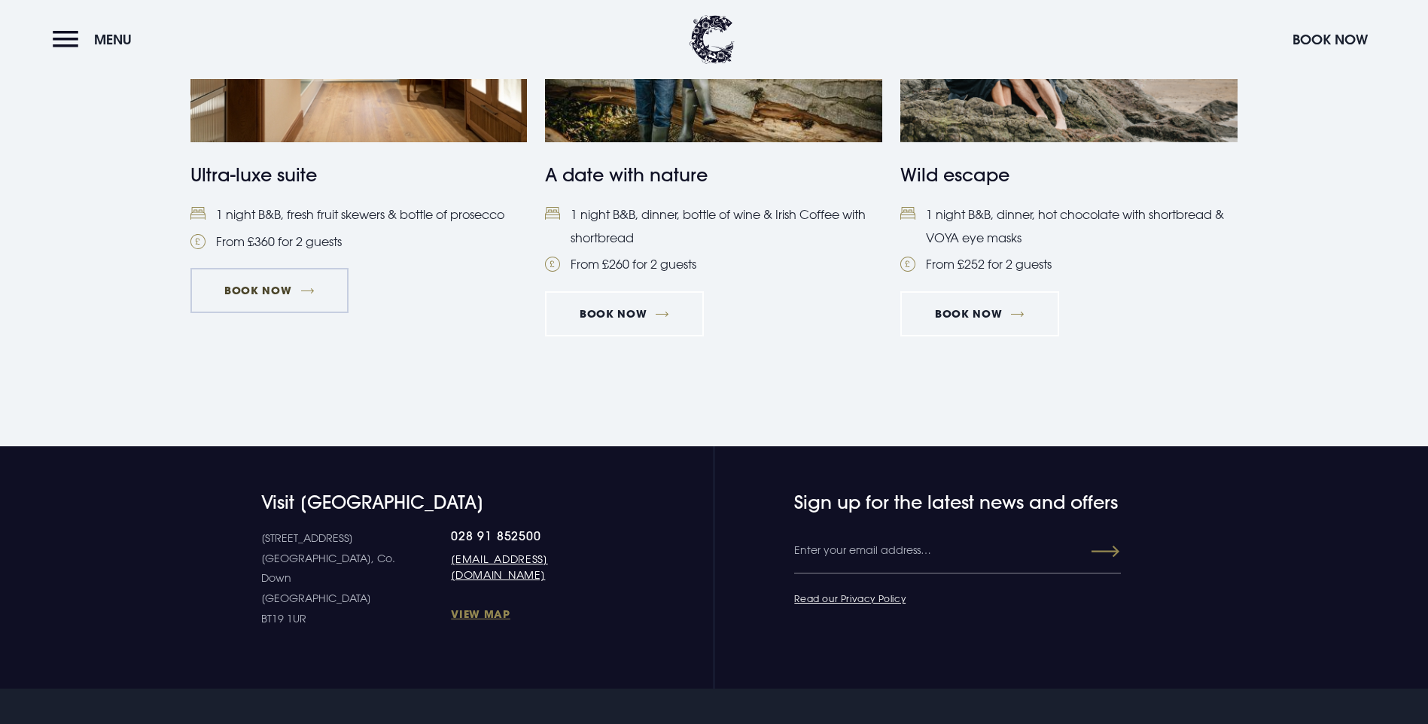
click at [291, 313] on link "Book Now" at bounding box center [269, 290] width 158 height 45
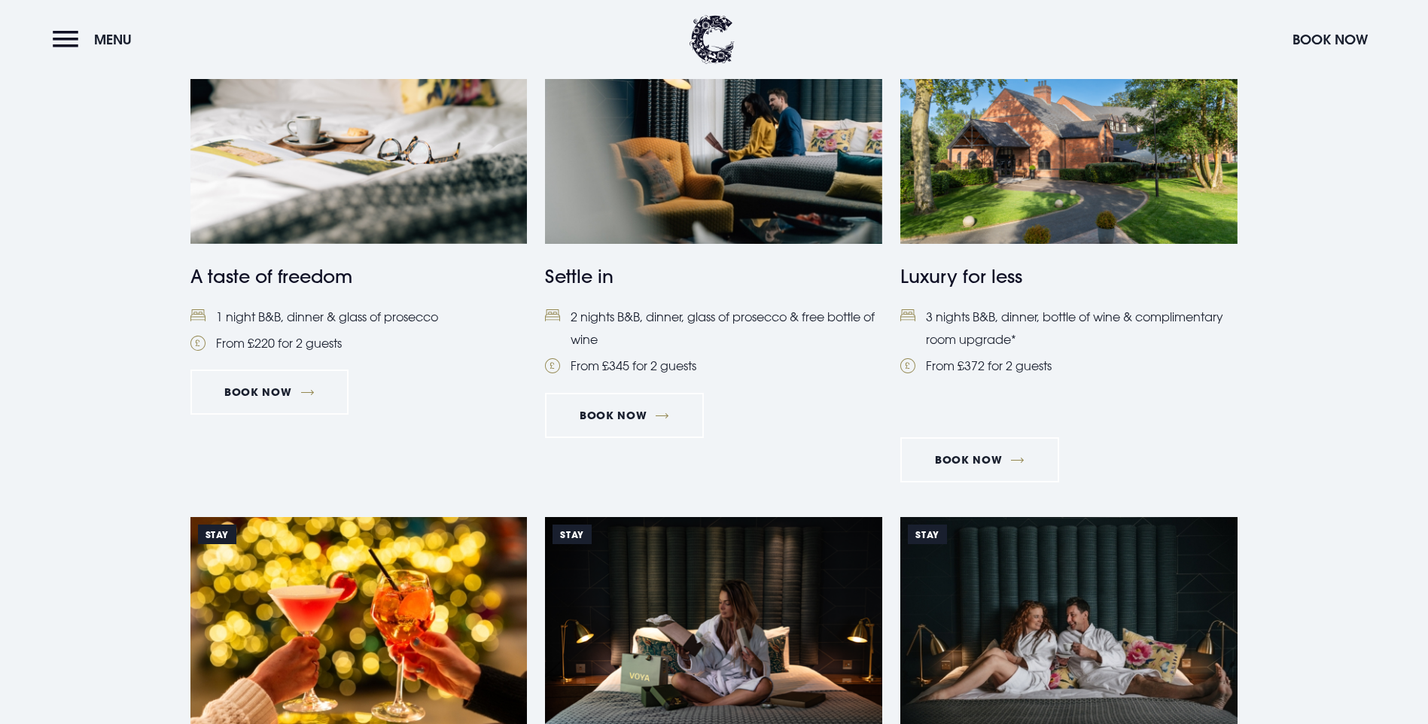
scroll to position [678, 0]
click at [257, 416] on link "Book Now" at bounding box center [269, 392] width 158 height 45
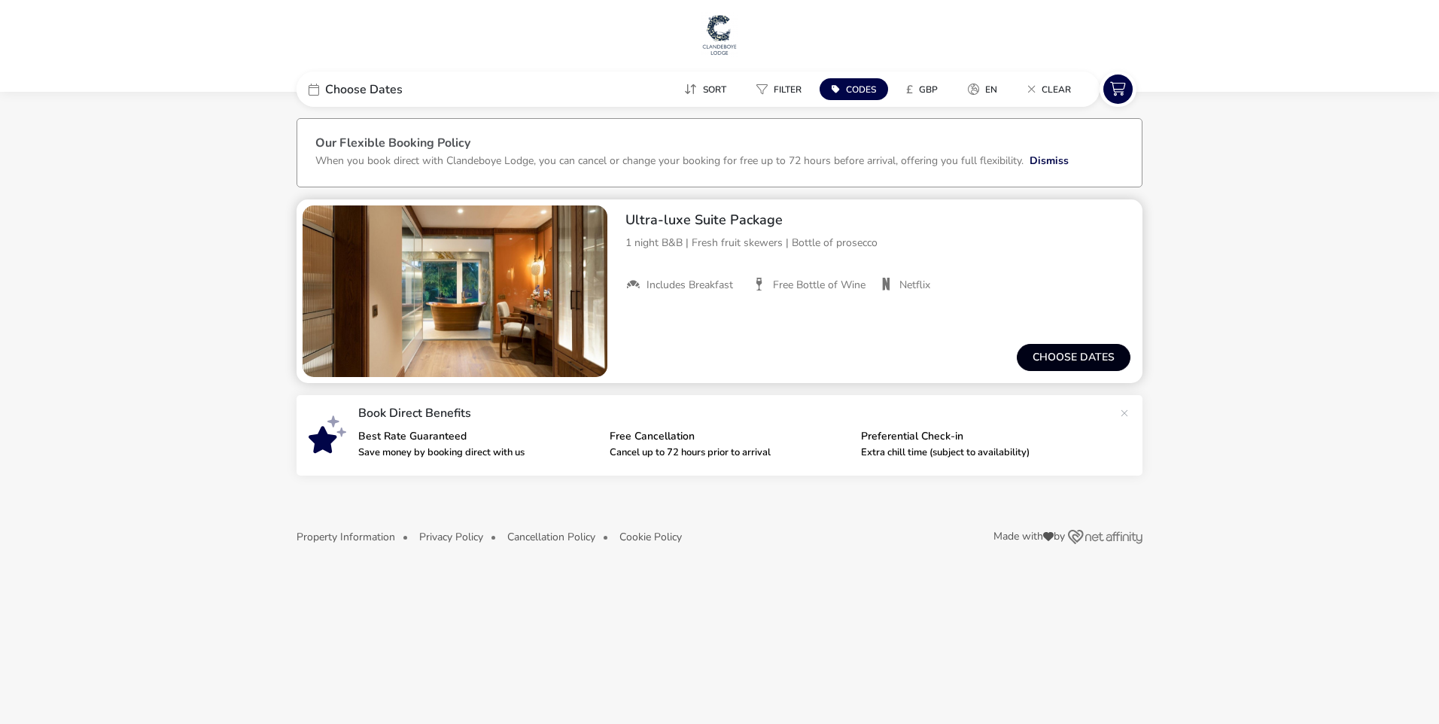
click at [1043, 356] on button "Choose dates" at bounding box center [1074, 357] width 114 height 27
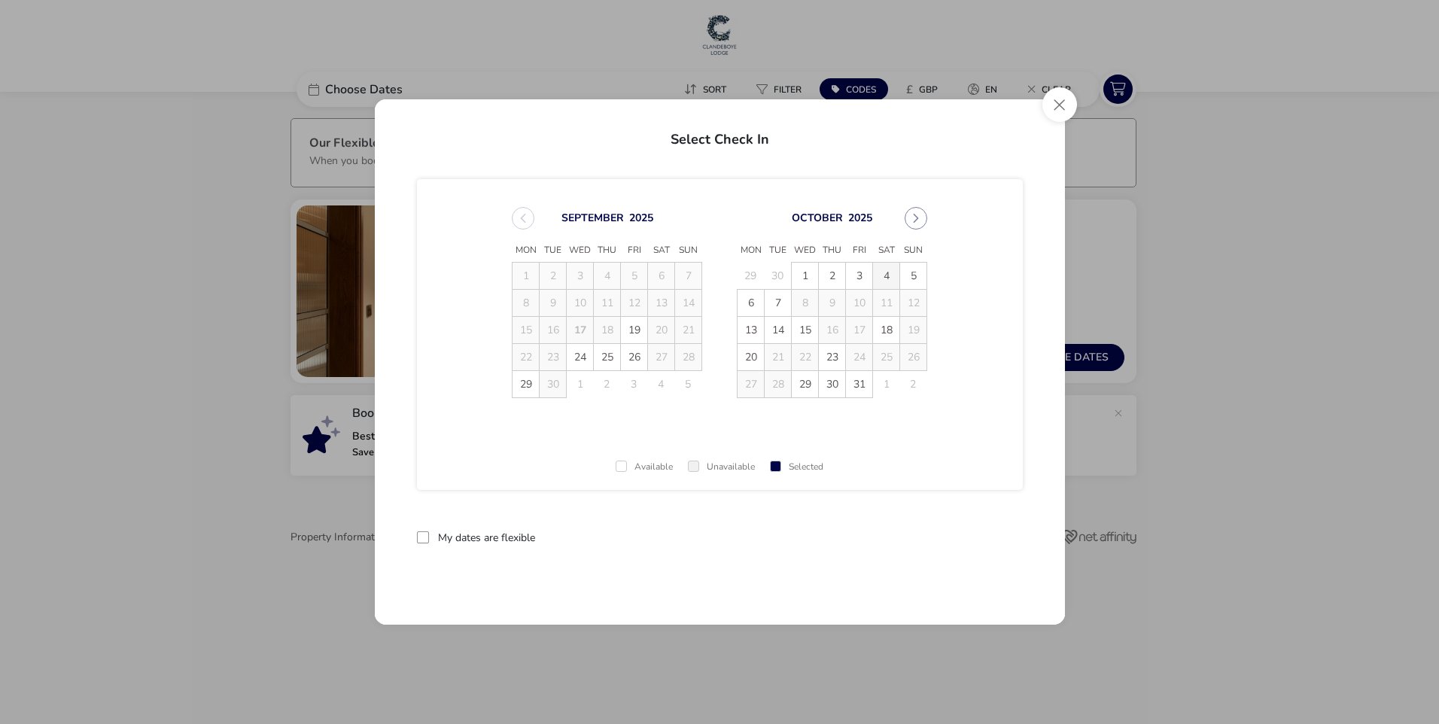
click at [881, 276] on span "4" at bounding box center [886, 276] width 26 height 26
click at [905, 276] on span "5" at bounding box center [913, 276] width 26 height 26
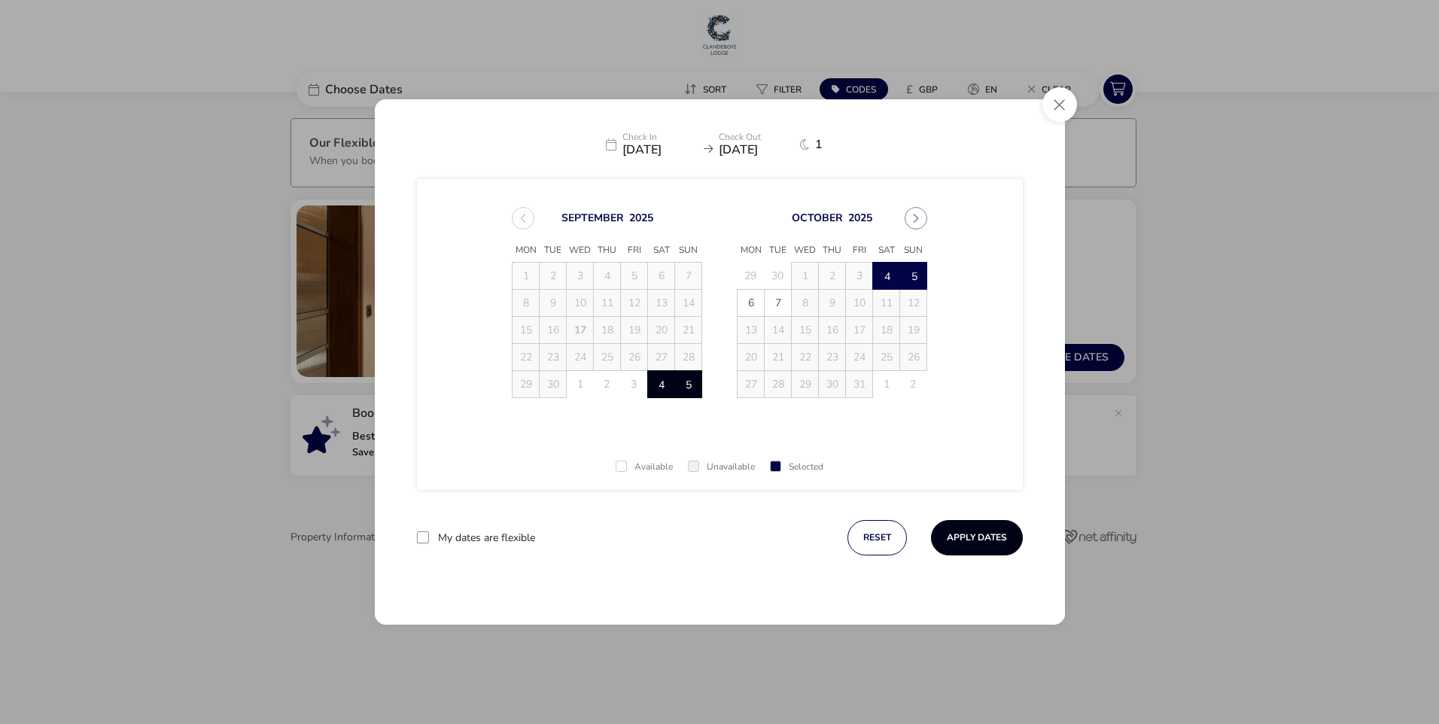
click at [974, 544] on button "Apply Dates" at bounding box center [977, 537] width 92 height 35
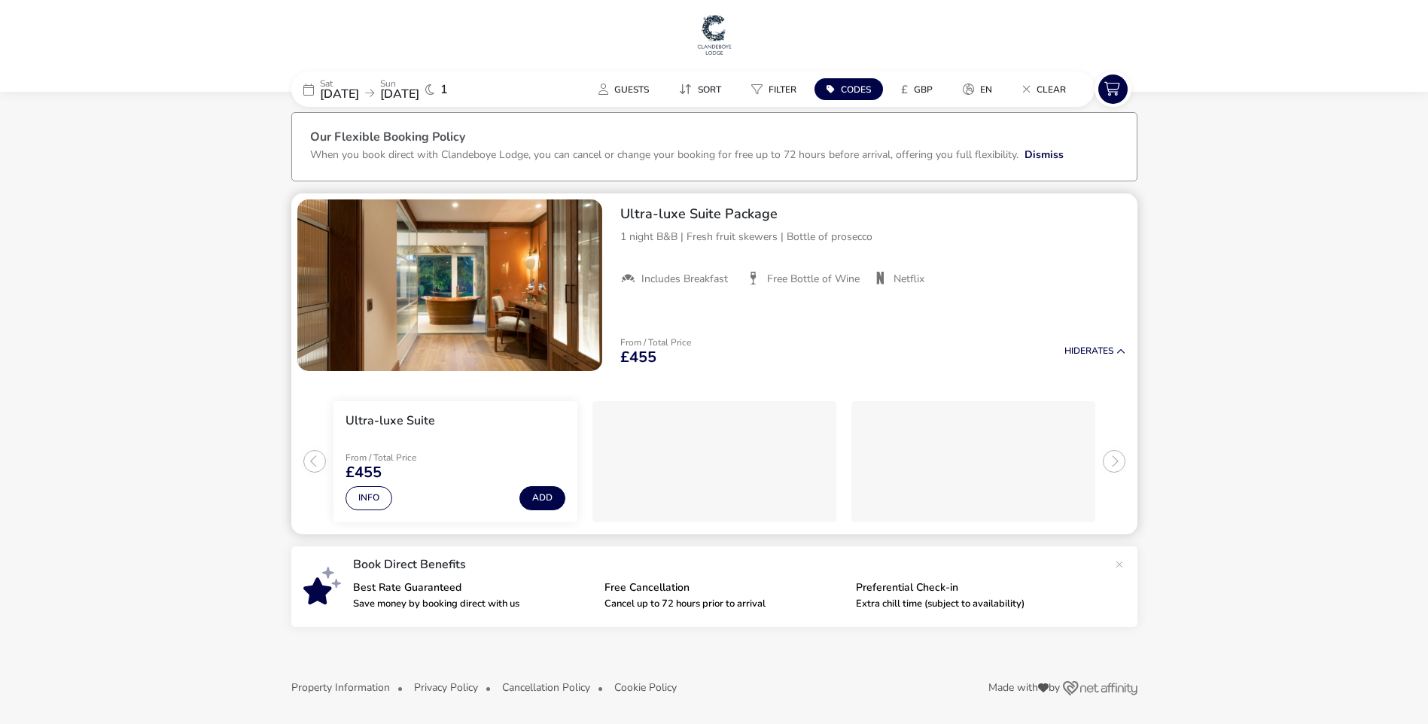
scroll to position [8, 0]
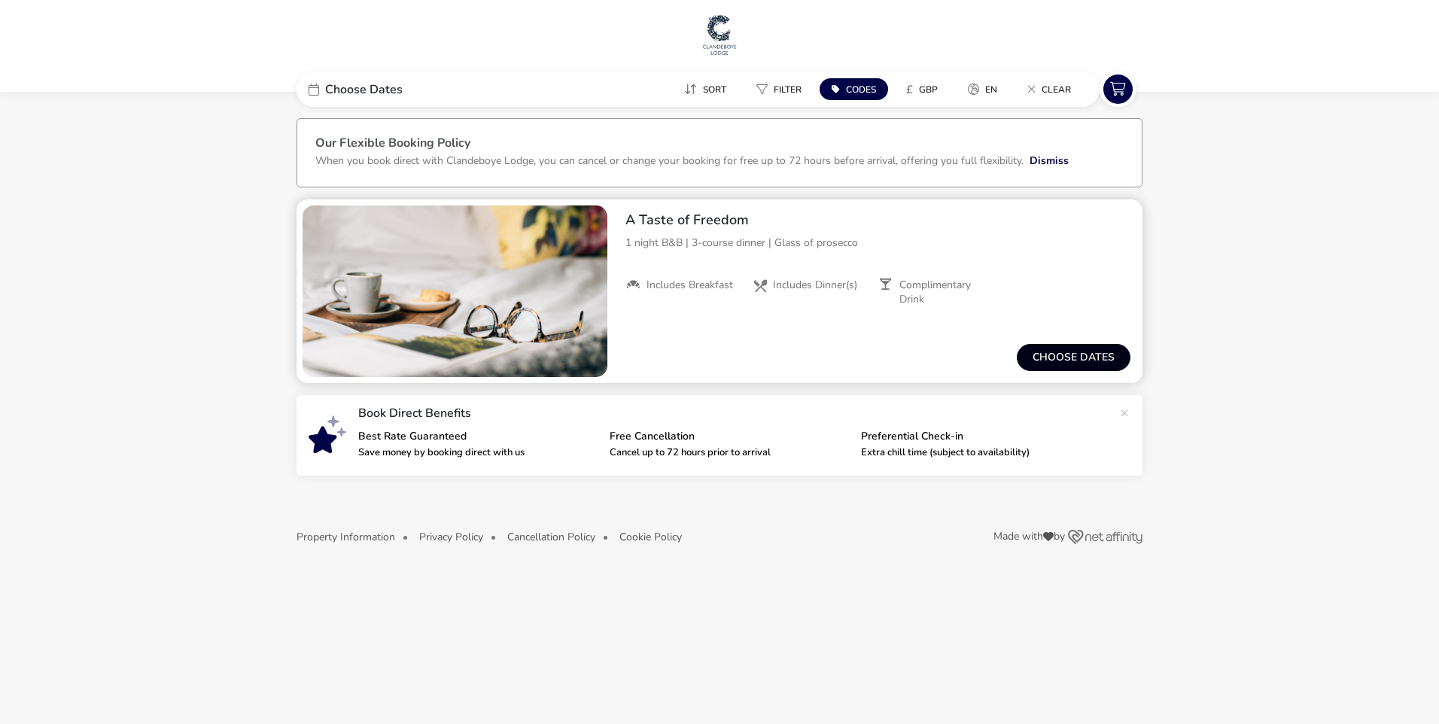
click at [1068, 353] on button "Choose dates" at bounding box center [1074, 357] width 114 height 27
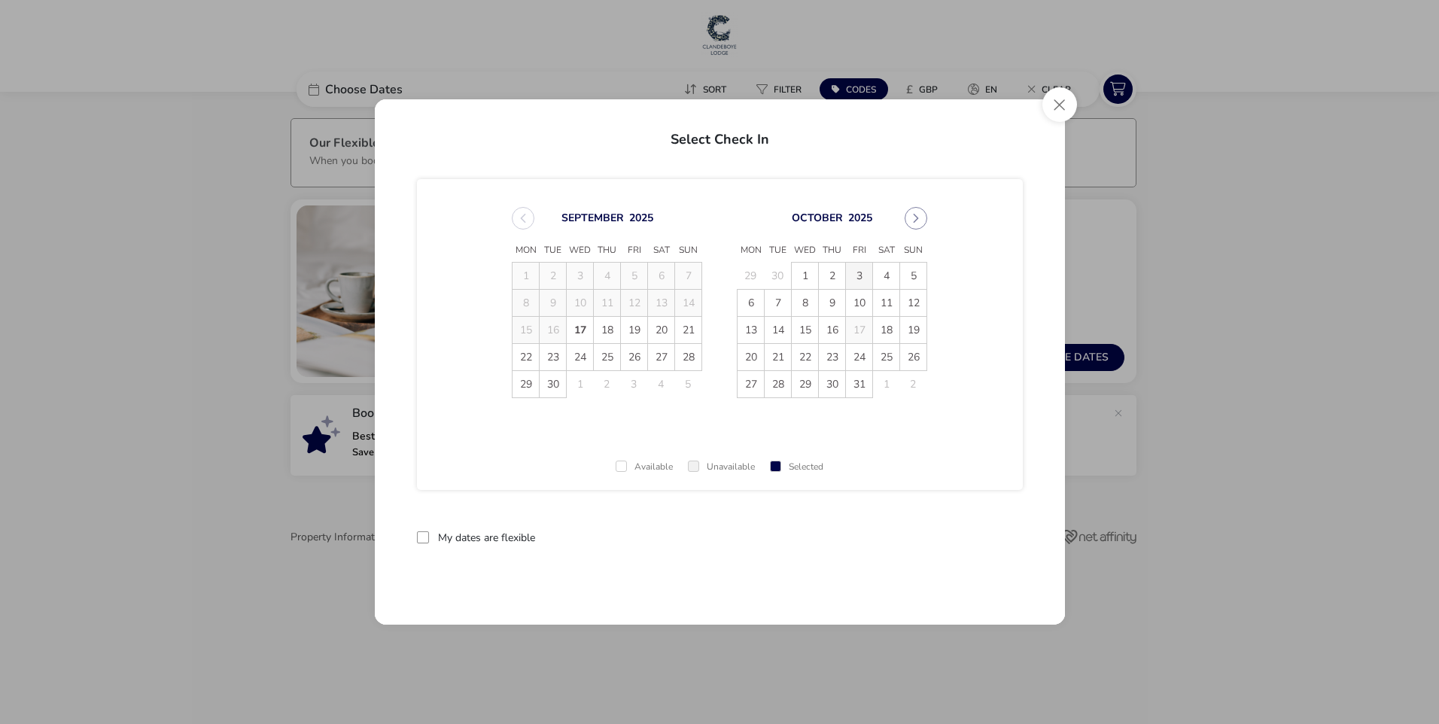
click at [863, 278] on span "3" at bounding box center [859, 276] width 26 height 26
click at [883, 280] on span "4" at bounding box center [886, 276] width 26 height 26
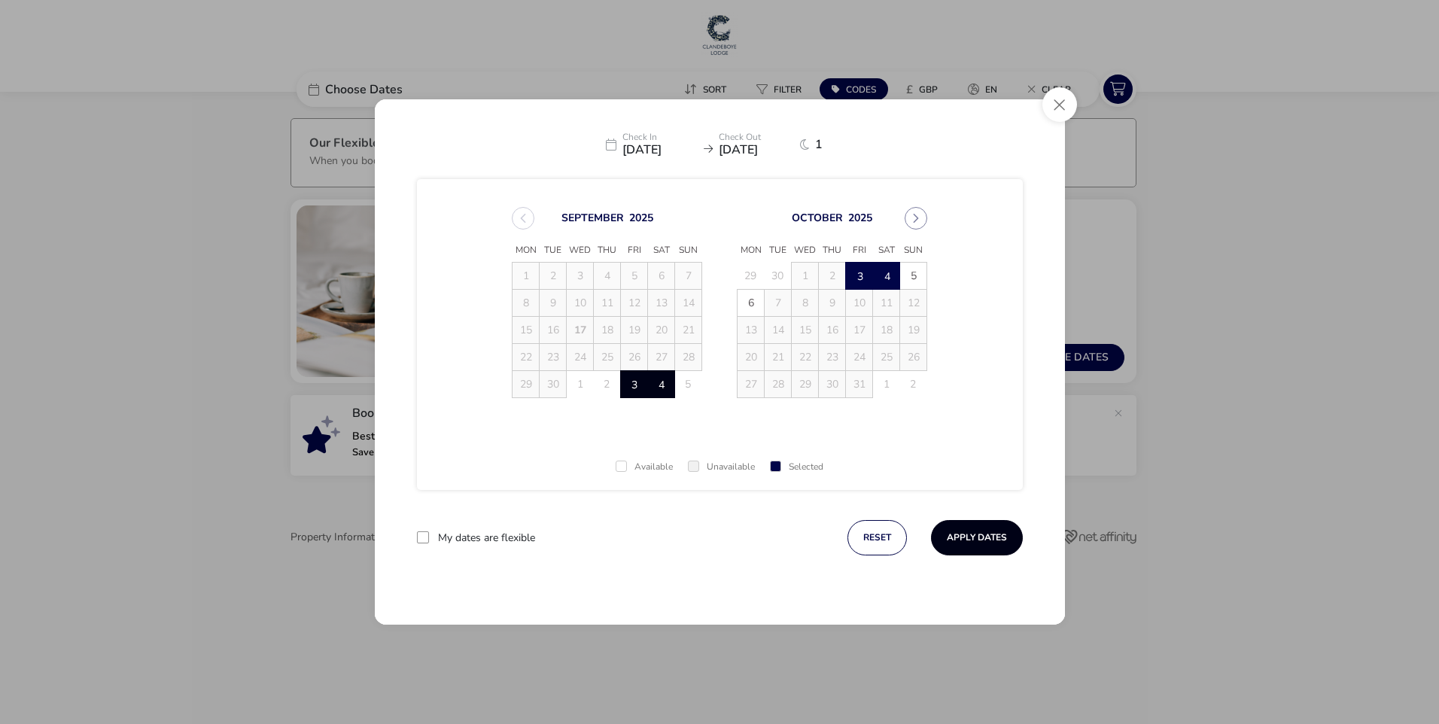
click at [962, 536] on button "Apply Dates" at bounding box center [977, 537] width 92 height 35
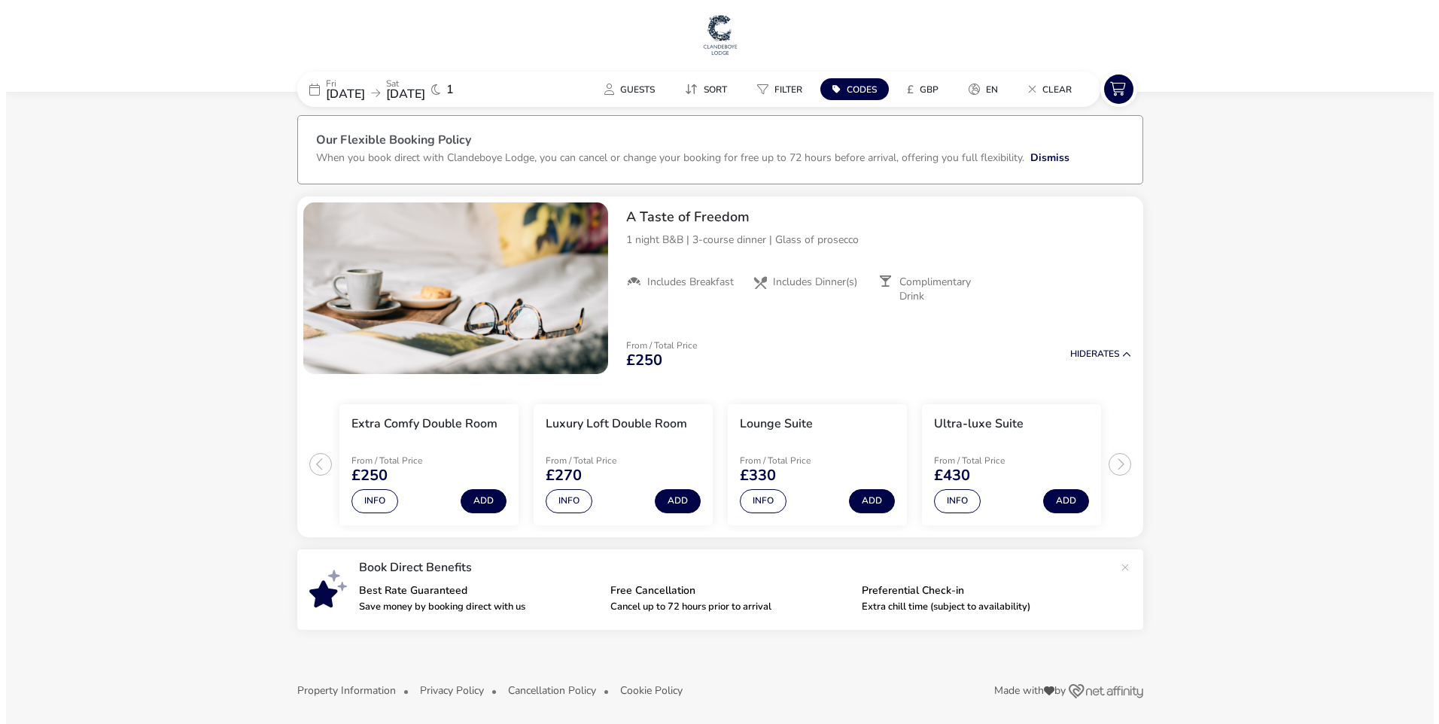
scroll to position [8, 0]
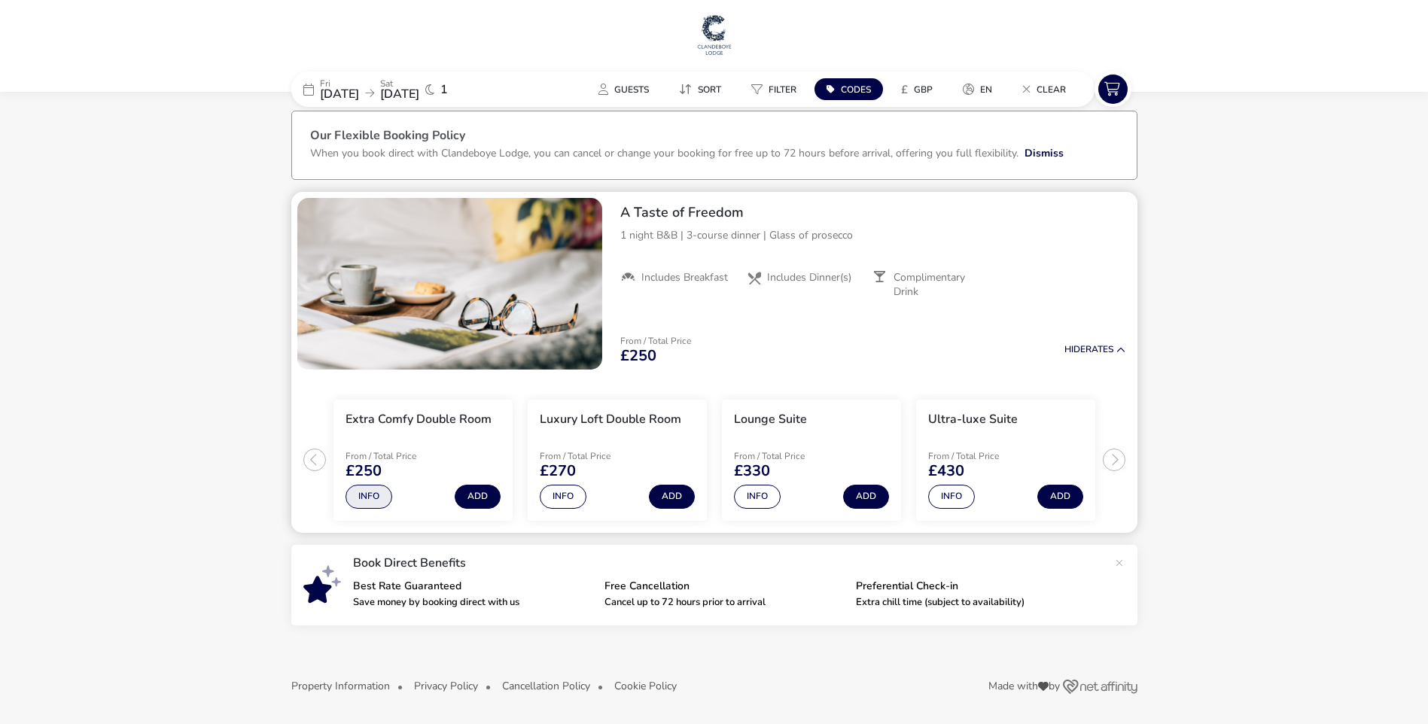
click at [379, 502] on button "Info" at bounding box center [369, 497] width 47 height 24
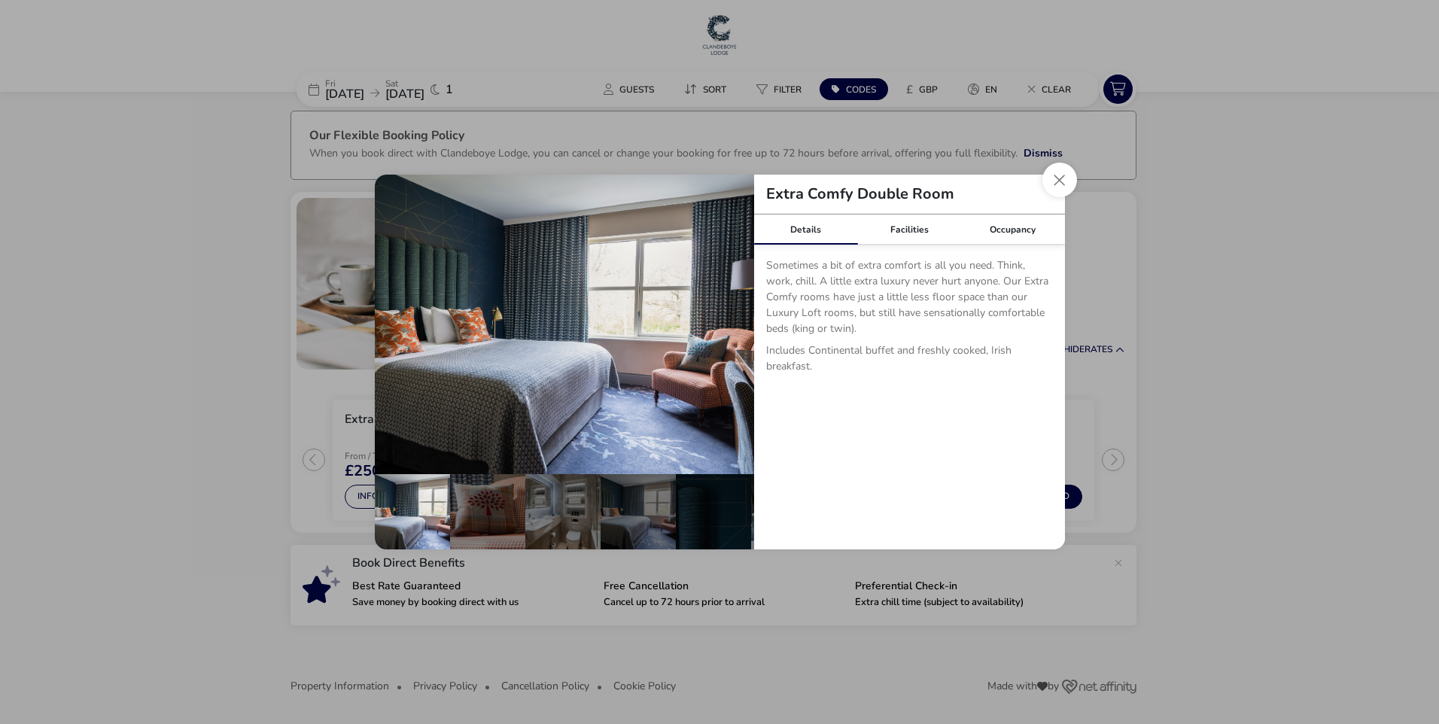
drag, startPoint x: 814, startPoint y: 327, endPoint x: 859, endPoint y: 327, distance: 45.2
click at [859, 327] on p "Sometimes a bit of extra comfort is all you need. Think, work, chill. A little …" at bounding box center [909, 299] width 287 height 85
drag, startPoint x: 859, startPoint y: 327, endPoint x: 949, endPoint y: 350, distance: 92.4
click at [949, 350] on p "Includes Continental buffet and freshly cooked, Irish breakfast." at bounding box center [909, 362] width 287 height 38
drag, startPoint x: 949, startPoint y: 350, endPoint x: 931, endPoint y: 369, distance: 25.6
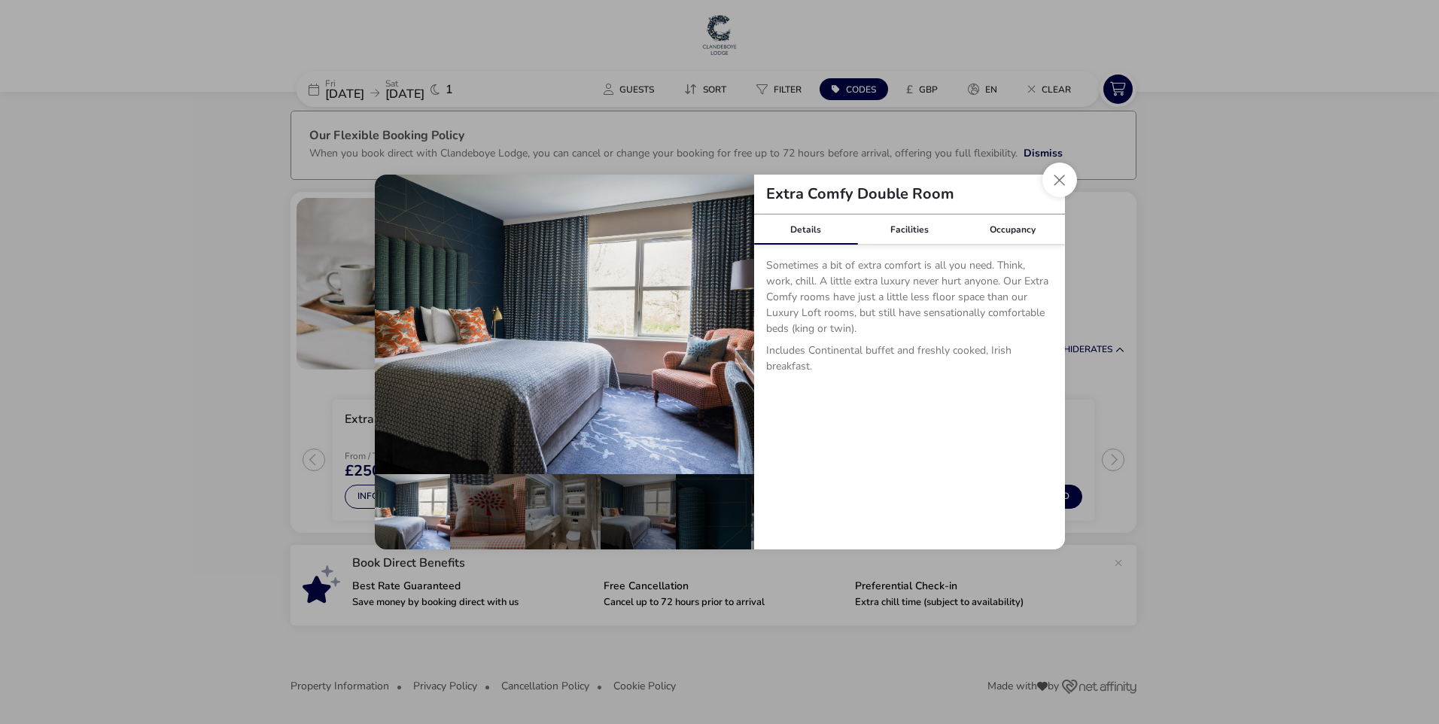
click at [931, 369] on p "Includes Continental buffet and freshly cooked, Irish breakfast." at bounding box center [909, 362] width 287 height 38
click at [1064, 172] on button "Close dialog" at bounding box center [1060, 180] width 35 height 35
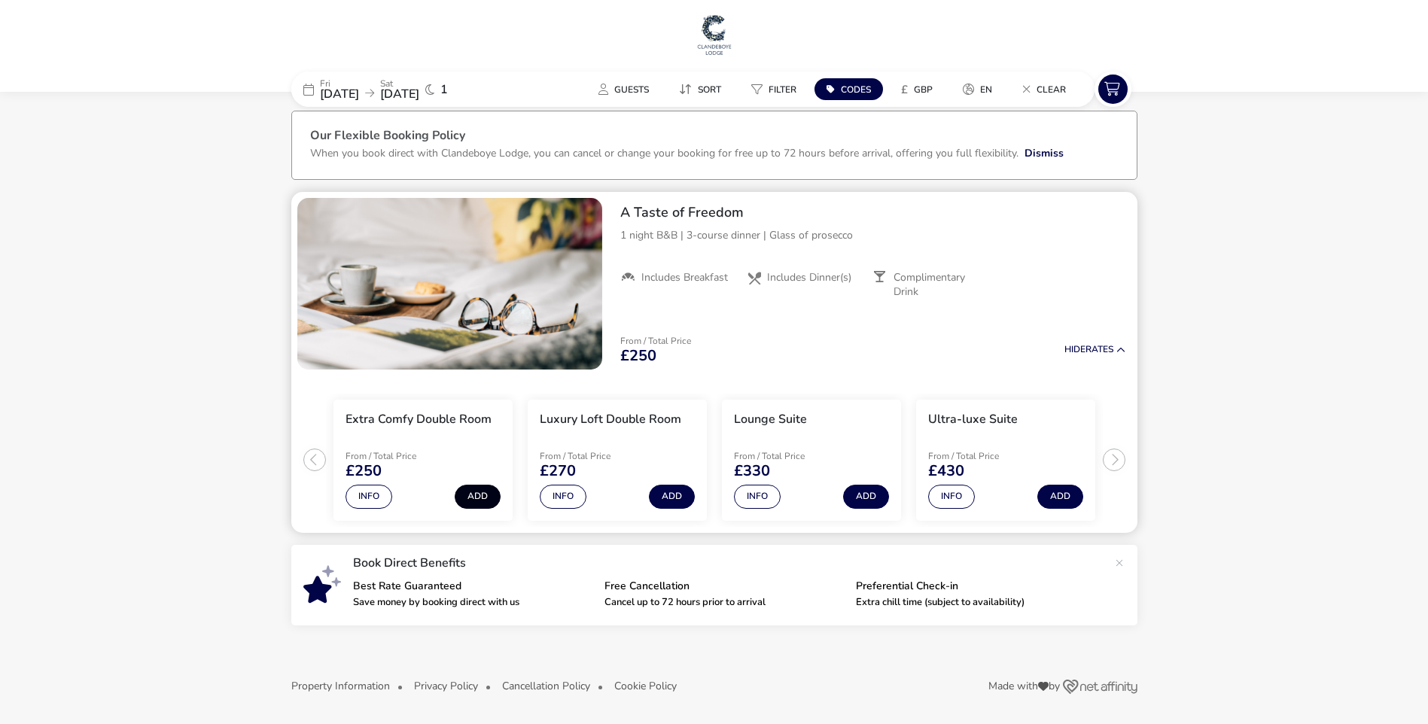
click at [483, 497] on button "Add" at bounding box center [478, 497] width 46 height 24
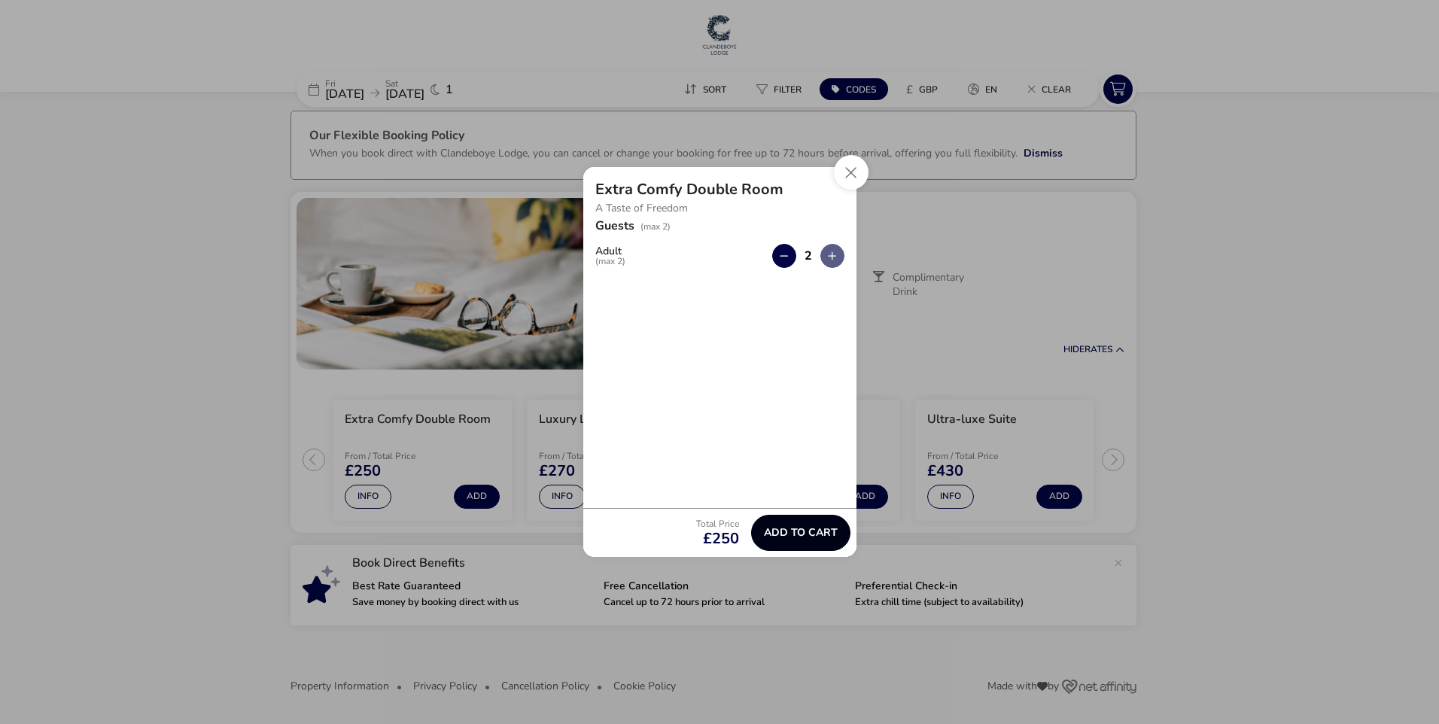
click at [783, 538] on span "Add to cart" at bounding box center [801, 532] width 74 height 11
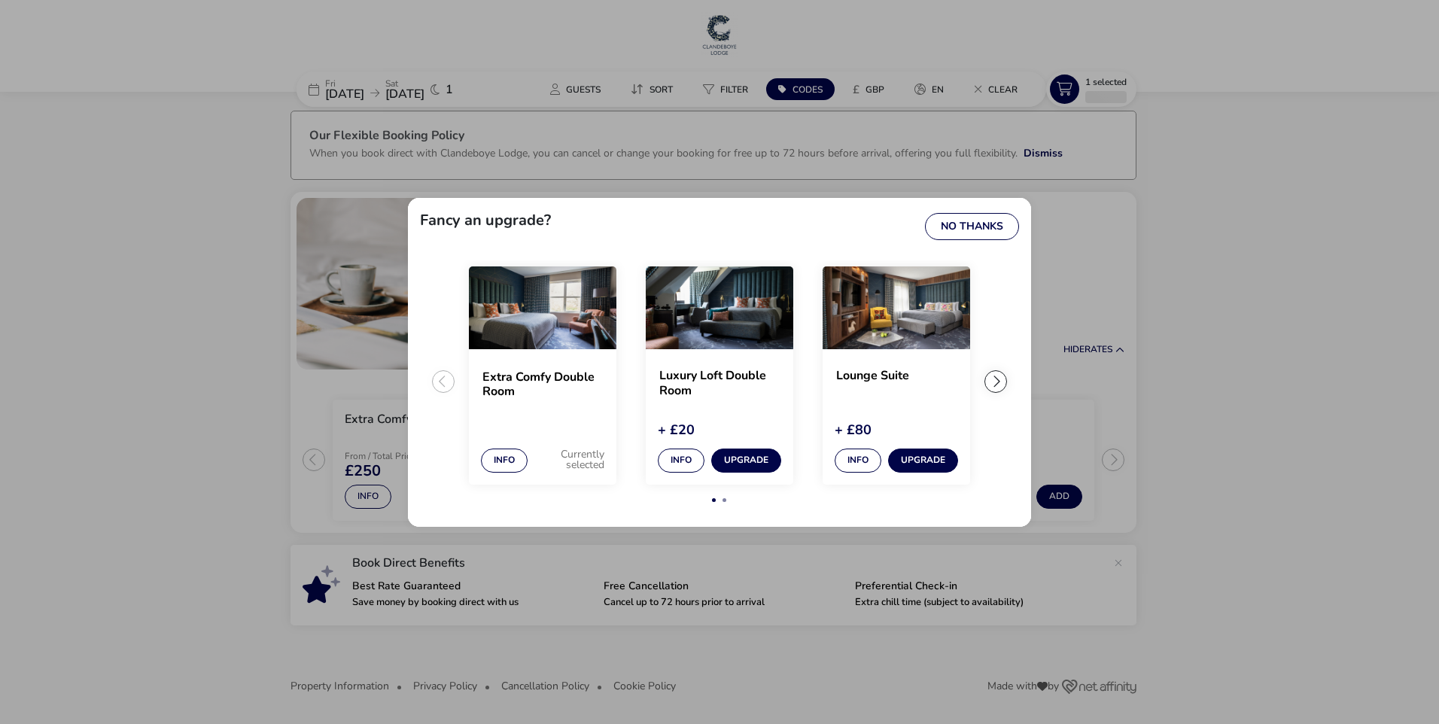
click at [1003, 383] on div "extra-settings" at bounding box center [996, 381] width 23 height 23
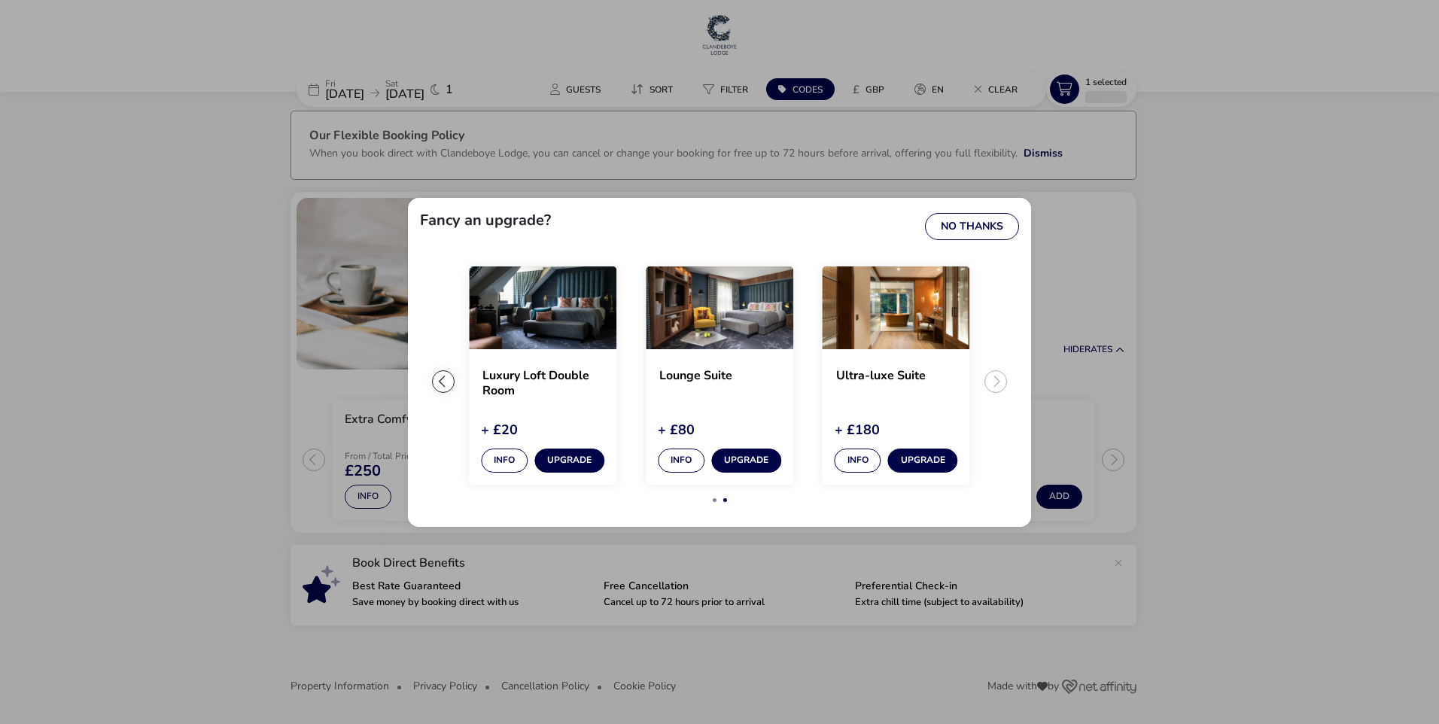
click at [1003, 383] on ul "Extra Comfy Double Room Info Currently selected Luxury Loft Double Room + £20 I…" at bounding box center [719, 387] width 599 height 254
click at [443, 387] on div "extra-settings" at bounding box center [443, 381] width 23 height 23
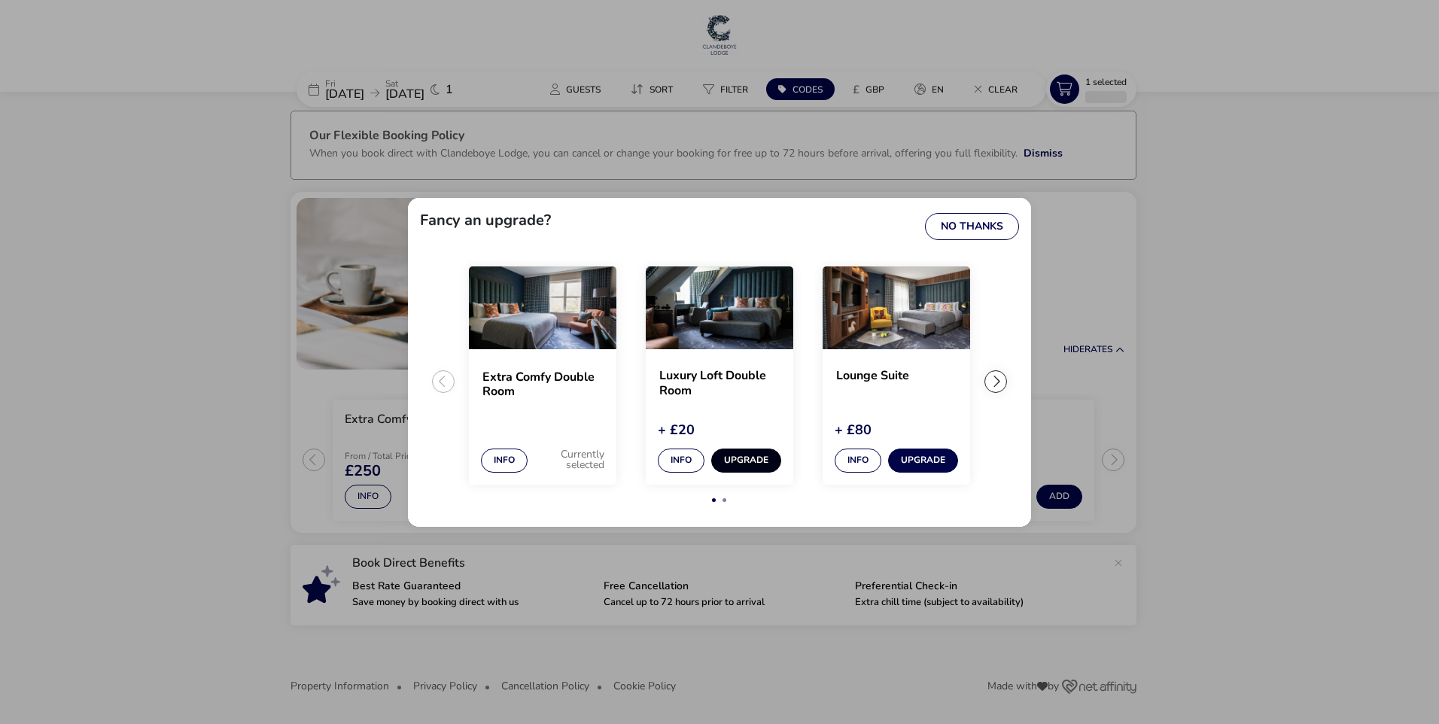
click at [724, 456] on button "Upgrade" at bounding box center [746, 461] width 70 height 24
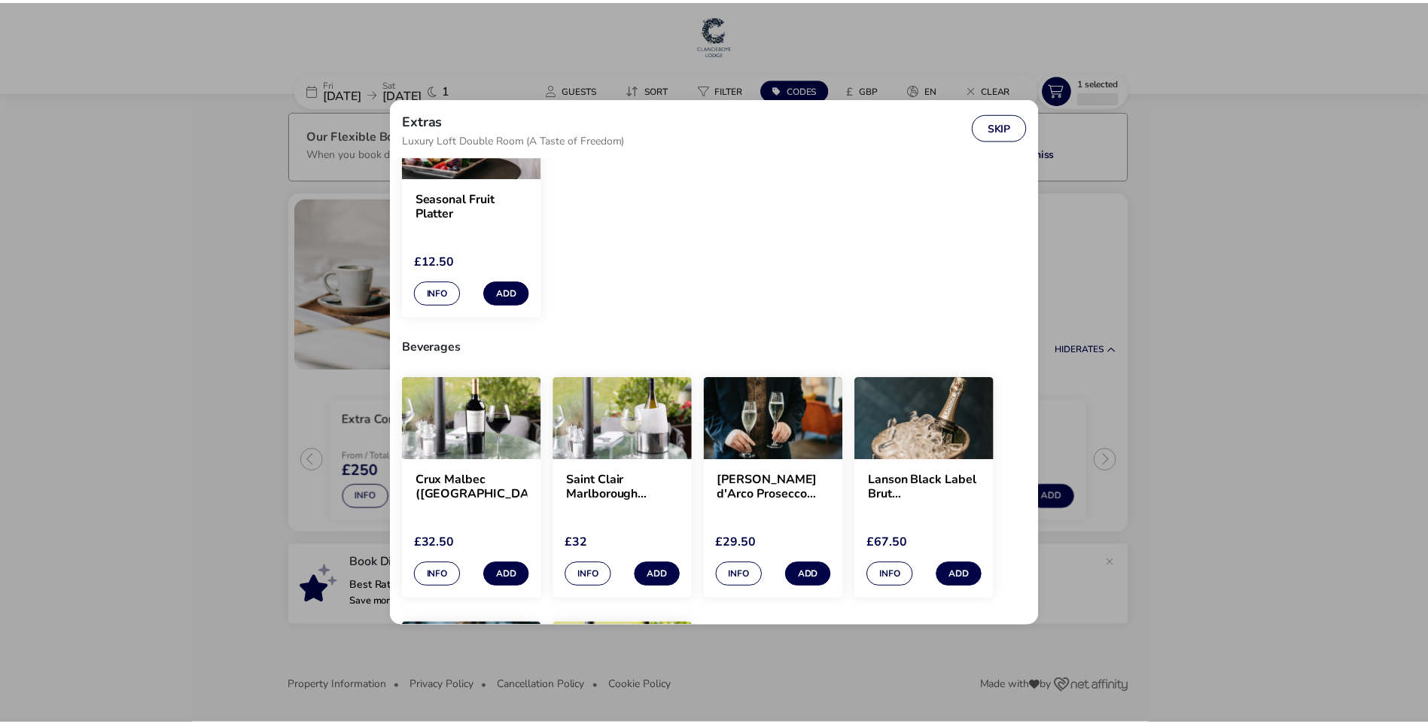
scroll to position [0, 0]
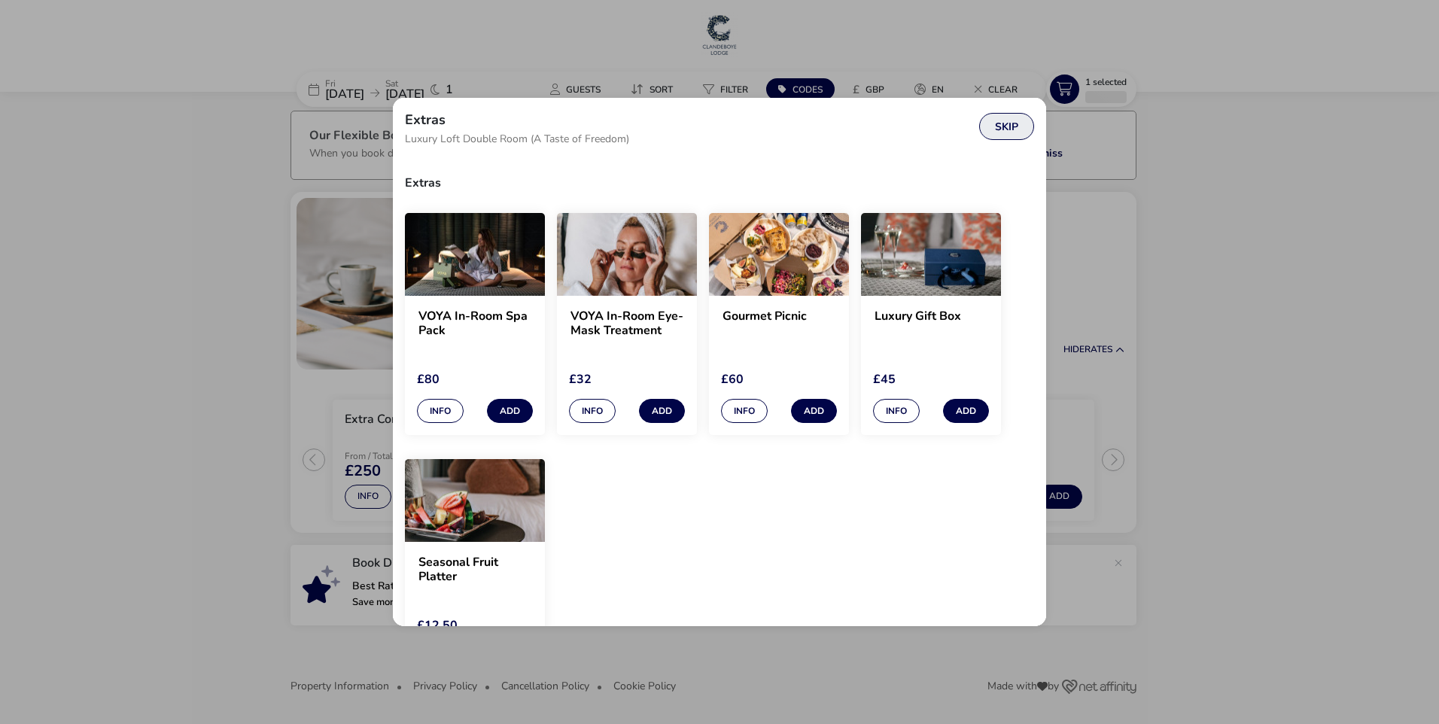
click at [1004, 129] on button "Skip" at bounding box center [1006, 126] width 55 height 27
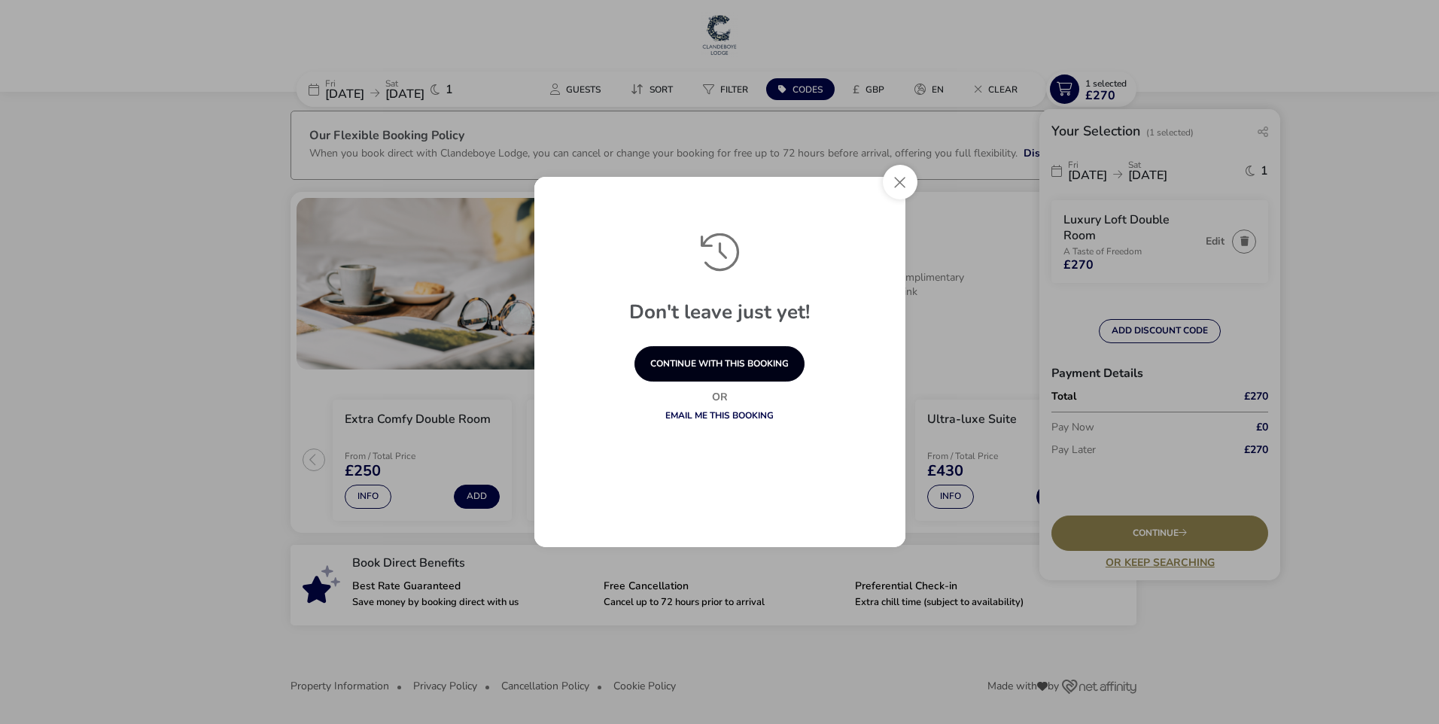
click at [726, 373] on button "continue with this booking" at bounding box center [720, 363] width 170 height 35
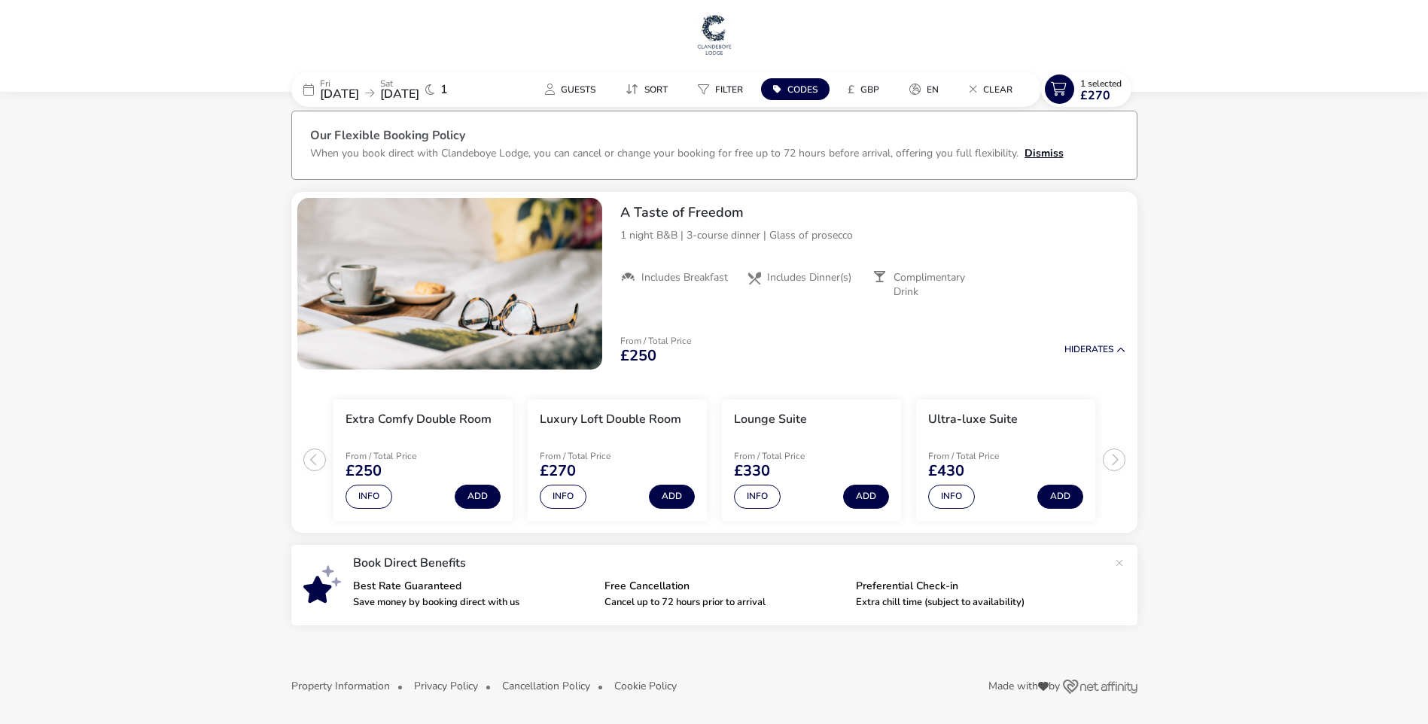
click at [1055, 153] on button "Dismiss" at bounding box center [1044, 153] width 39 height 16
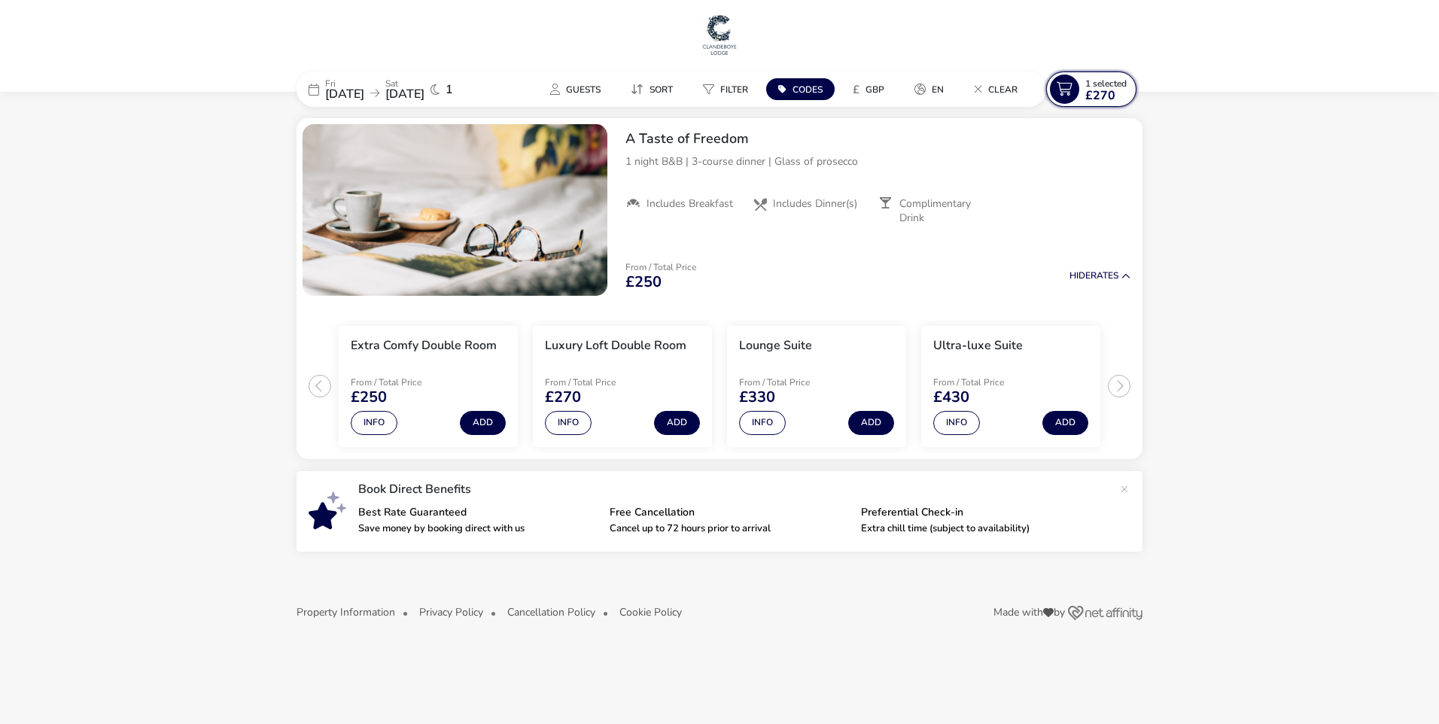
click at [1100, 93] on span "£270" at bounding box center [1101, 96] width 30 height 12
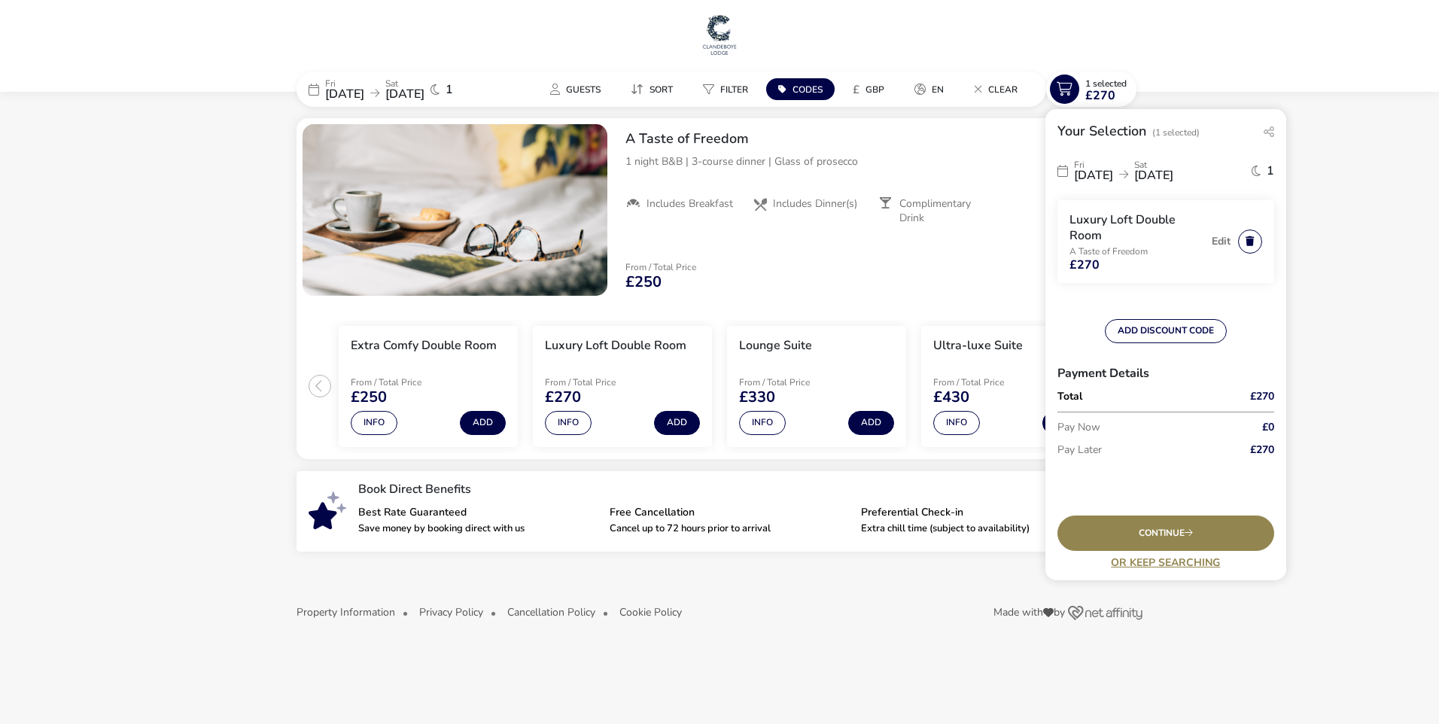
click at [1246, 240] on button "button" at bounding box center [1250, 242] width 24 height 24
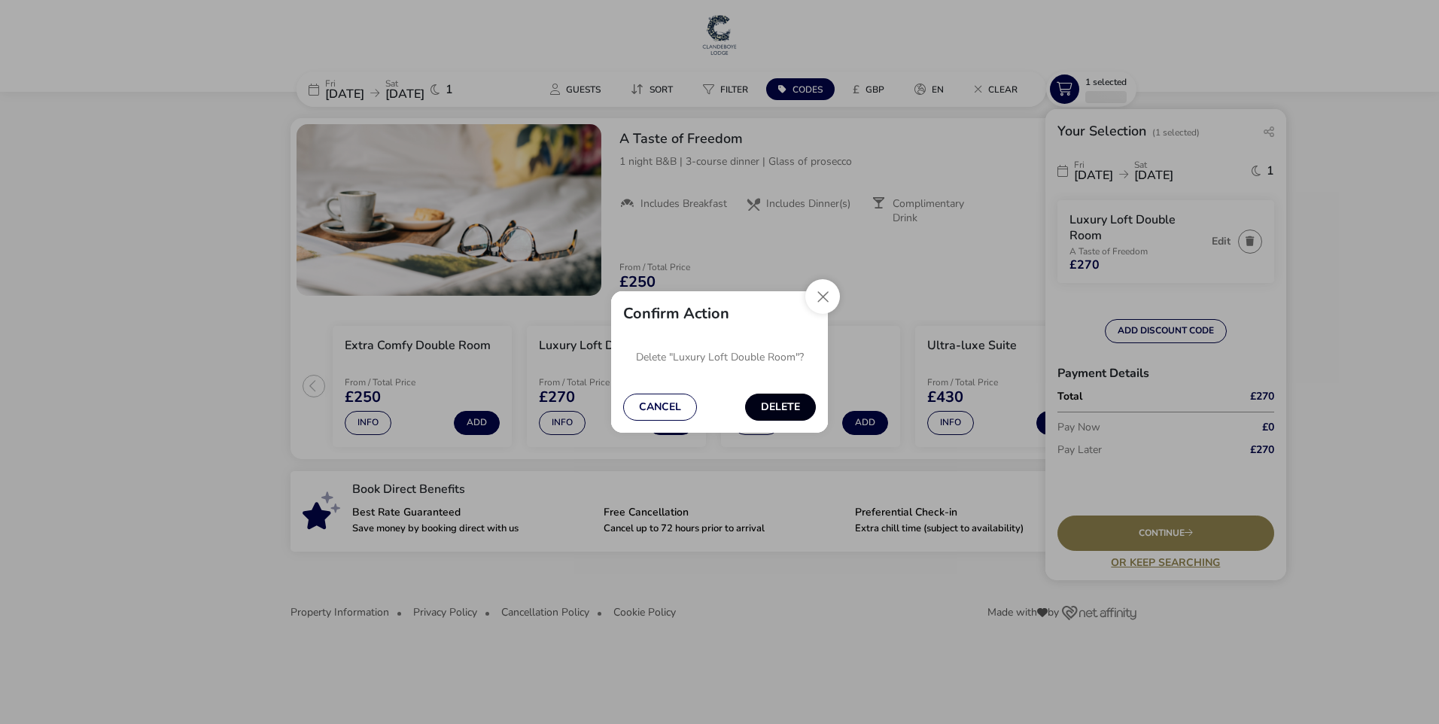
click at [772, 413] on button "Delete" at bounding box center [780, 407] width 71 height 27
